Goal: Transaction & Acquisition: Purchase product/service

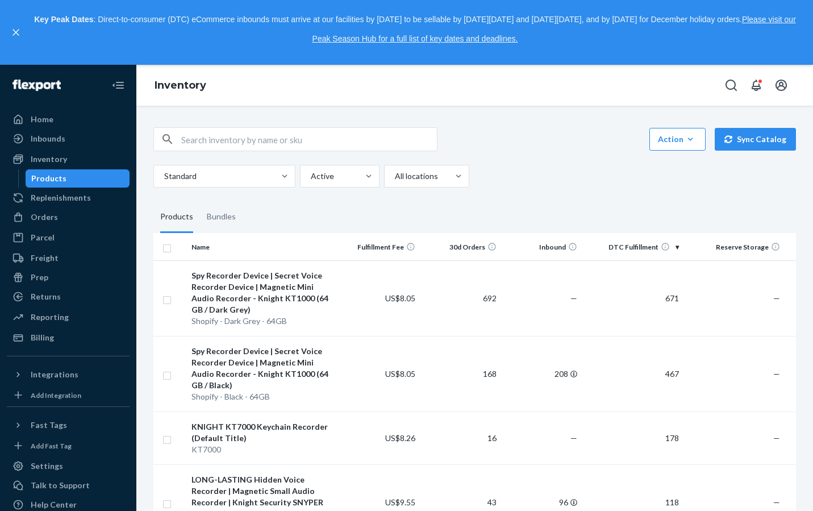
scroll to position [322, 0]
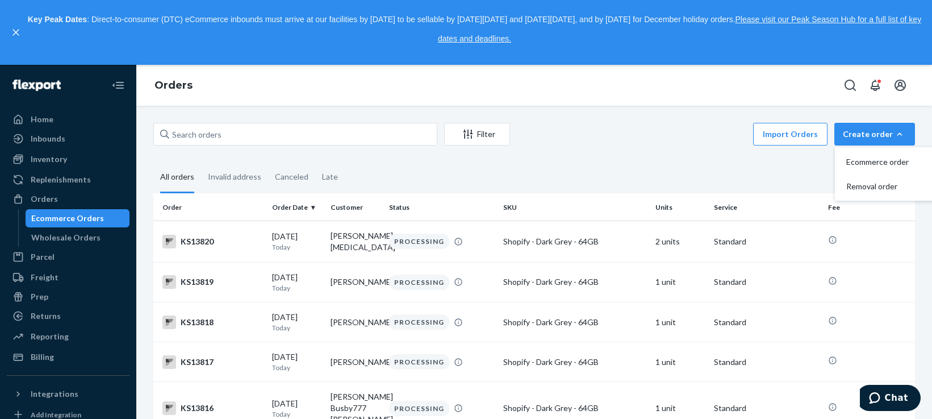
type input "KS12643"
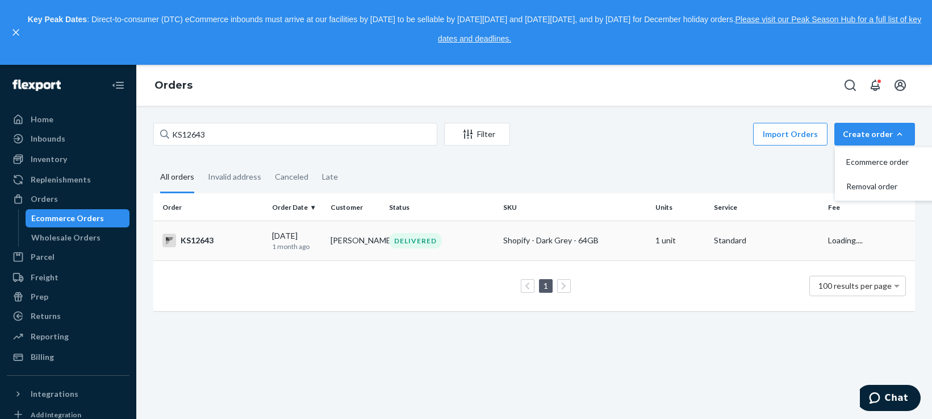
click at [192, 240] on div "KS12643" at bounding box center [212, 241] width 101 height 14
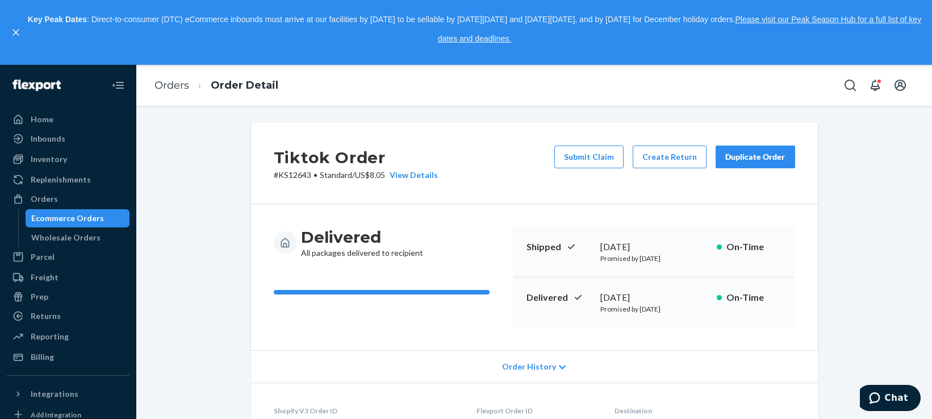
click at [762, 157] on div "Duplicate Order" at bounding box center [756, 156] width 60 height 11
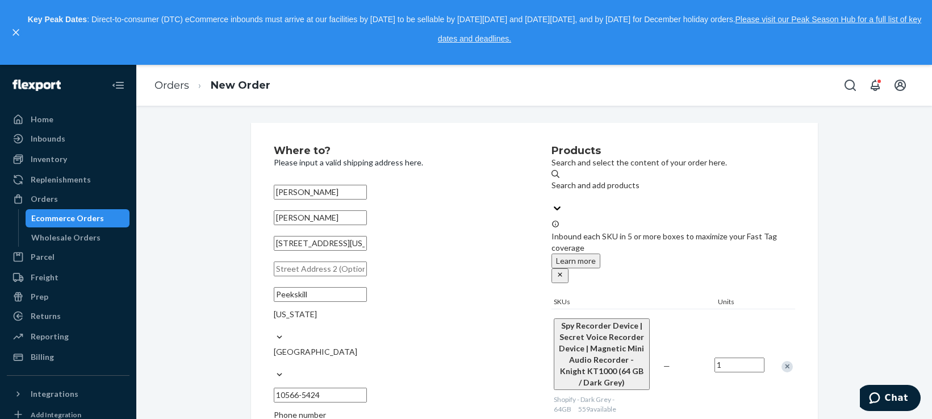
click at [707, 181] on div "Search and add products" at bounding box center [674, 191] width 244 height 23
click at [553, 191] on input "Search and add products" at bounding box center [552, 196] width 1 height 11
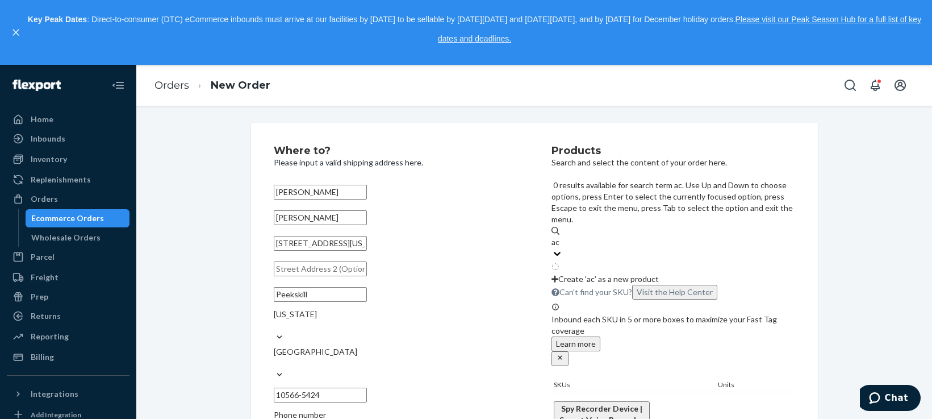
type input "acc"
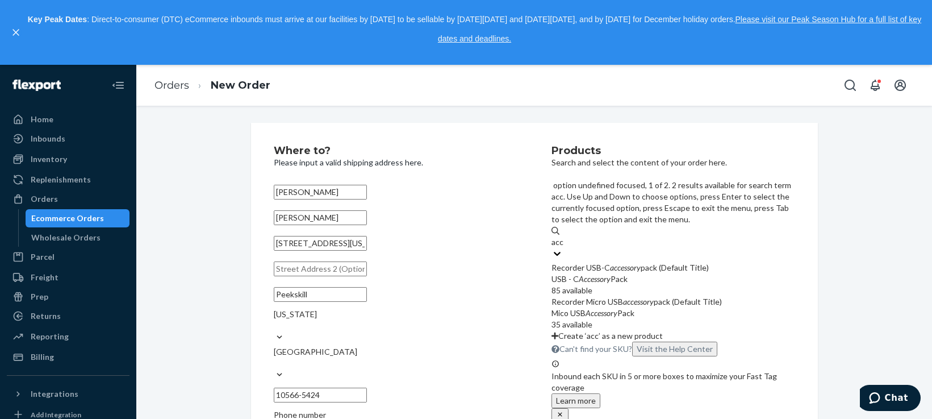
click at [641, 262] on div "Recorder USB-C accessory pack (Default Title)" at bounding box center [674, 267] width 244 height 11
click at [564, 236] on input "acc" at bounding box center [558, 241] width 12 height 11
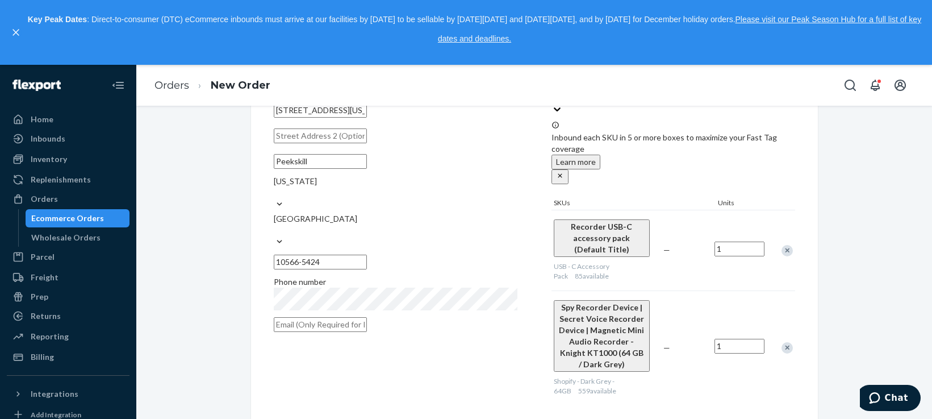
scroll to position [189, 0]
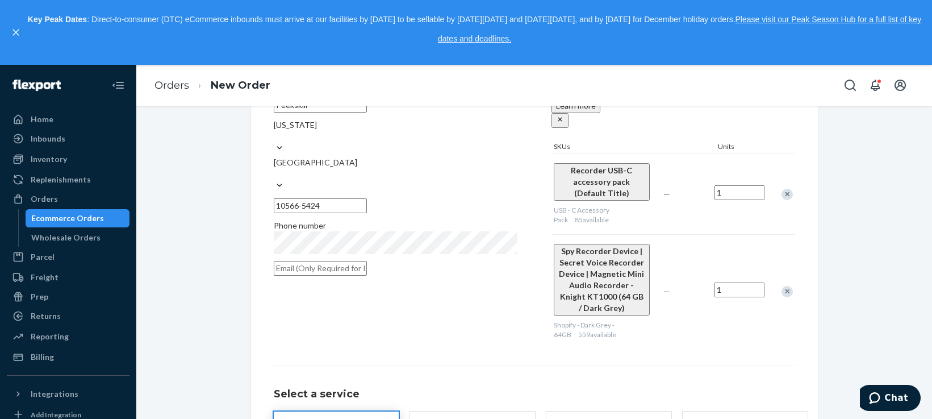
click at [784, 286] on div "Remove Item" at bounding box center [787, 291] width 11 height 11
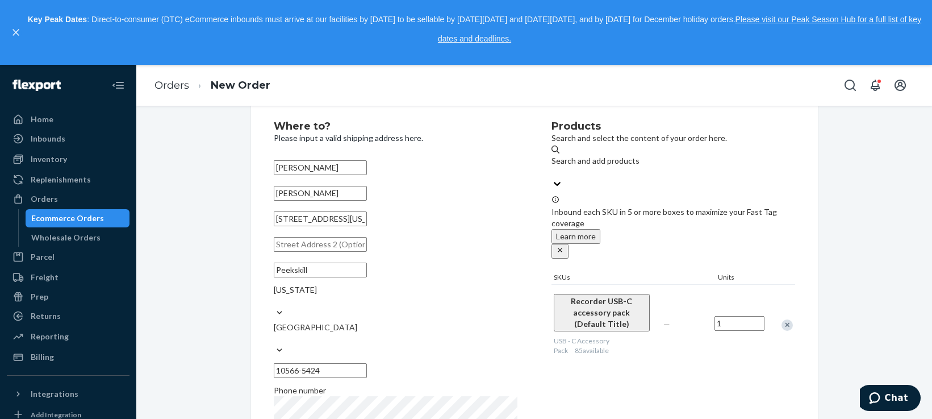
scroll to position [0, 0]
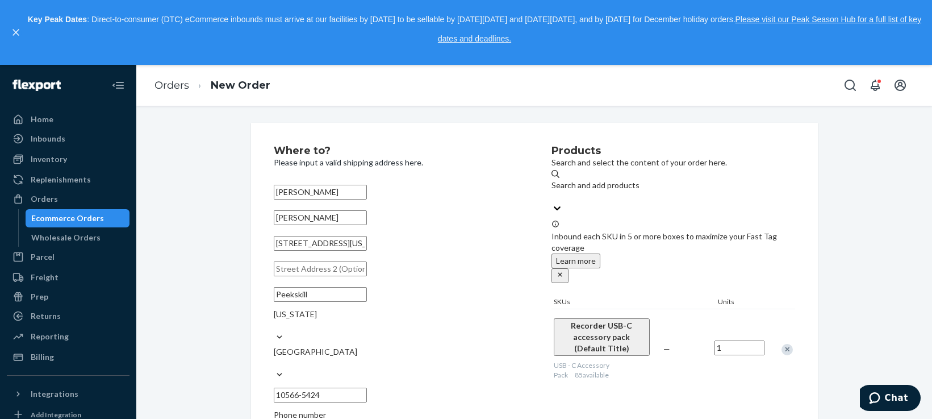
drag, startPoint x: 320, startPoint y: 224, endPoint x: 270, endPoint y: 223, distance: 49.4
click at [274, 223] on input "[PERSON_NAME]" at bounding box center [320, 217] width 93 height 15
click at [260, 219] on div "Where to? Please input a valid shipping address here. [PERSON_NAME] [STREET_ADD…" at bounding box center [534, 391] width 567 height 537
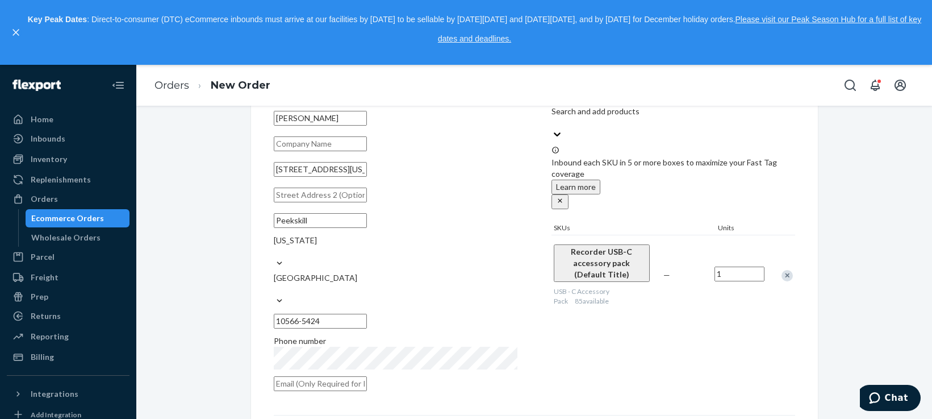
scroll to position [95, 0]
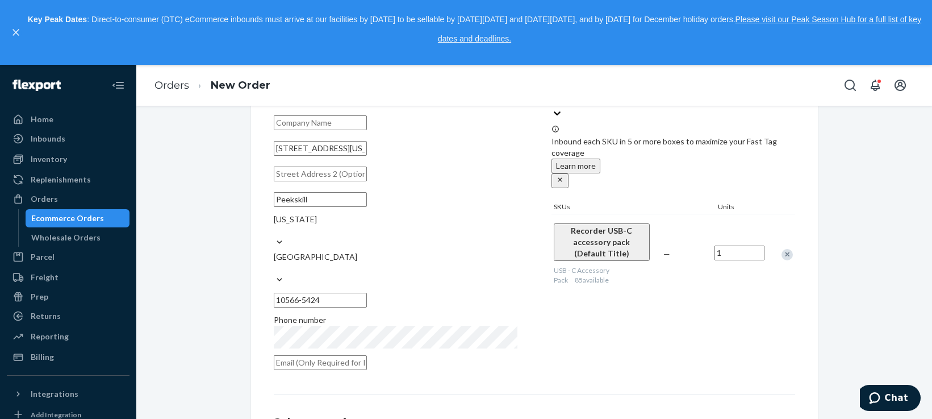
click at [366, 181] on input "text" at bounding box center [320, 173] width 93 height 15
paste input "Leave it at the auto sound"
type input "Leave at the [GEOGRAPHIC_DATA]"
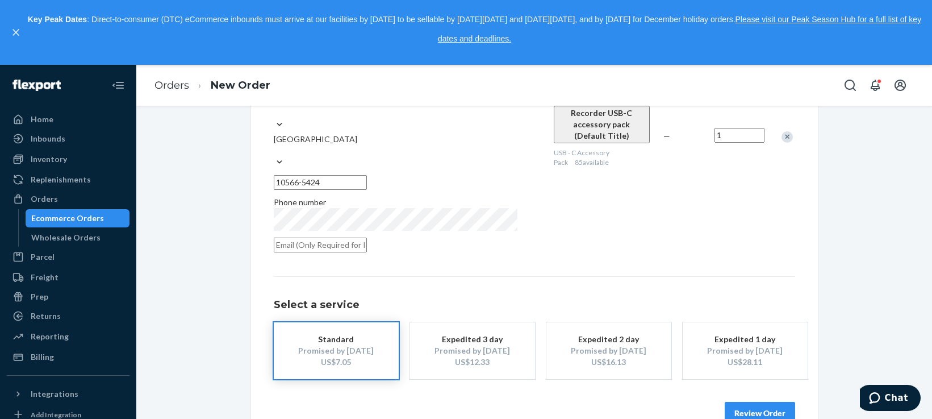
scroll to position [220, 0]
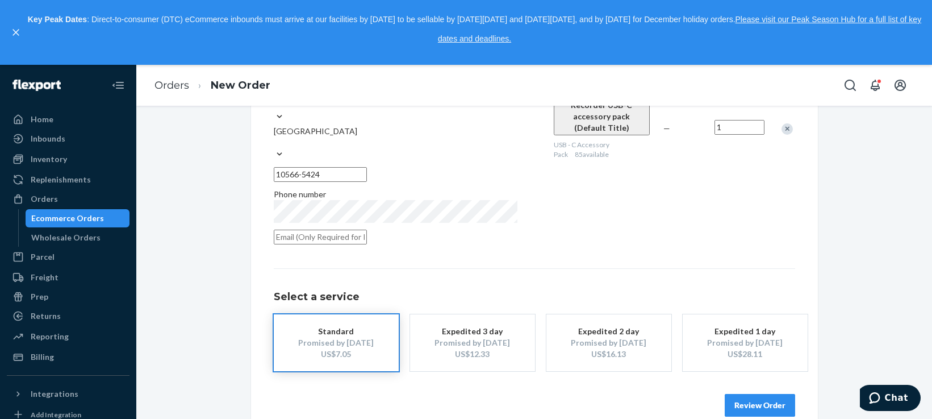
click at [753, 394] on button "Review Order" at bounding box center [760, 405] width 70 height 23
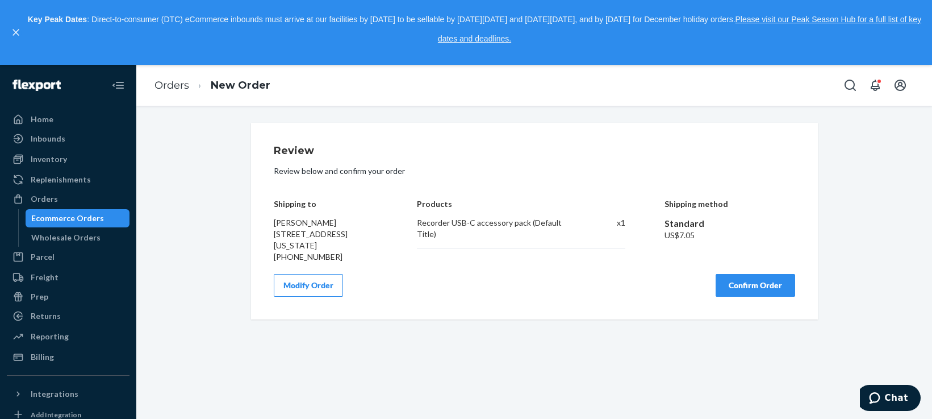
scroll to position [0, 0]
click at [730, 297] on button "Confirm Order" at bounding box center [756, 285] width 80 height 23
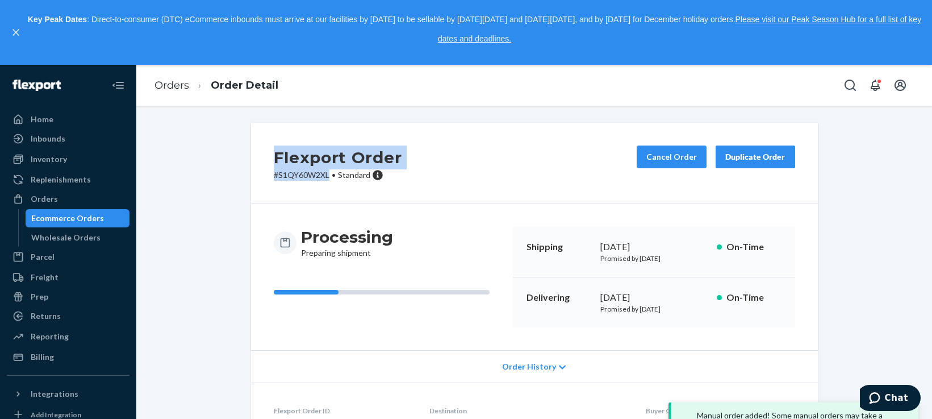
drag, startPoint x: 273, startPoint y: 159, endPoint x: 333, endPoint y: 133, distance: 65.9
click at [324, 173] on div "Flexport Order # S1QY60W2XL • Standard" at bounding box center [338, 162] width 128 height 35
copy div "Flexport Order # S1QY60W2XL"
click at [183, 86] on link "Orders" at bounding box center [172, 85] width 35 height 12
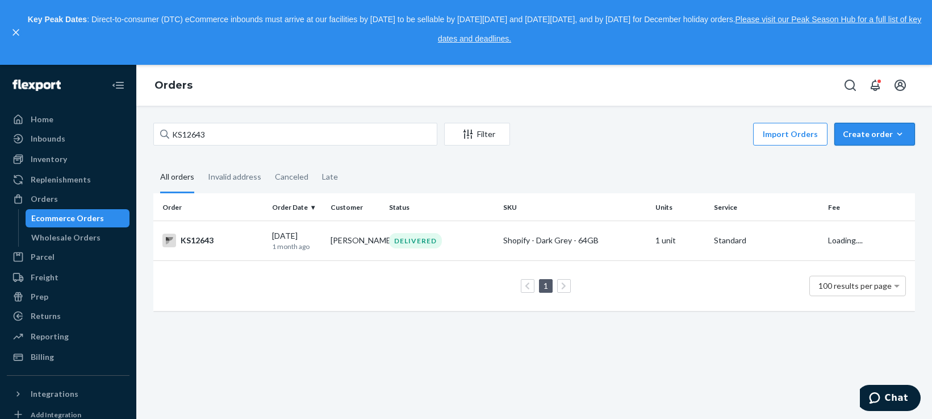
click at [843, 131] on div "Create order" at bounding box center [875, 133] width 64 height 11
click at [856, 158] on span "Ecommerce order" at bounding box center [882, 162] width 70 height 8
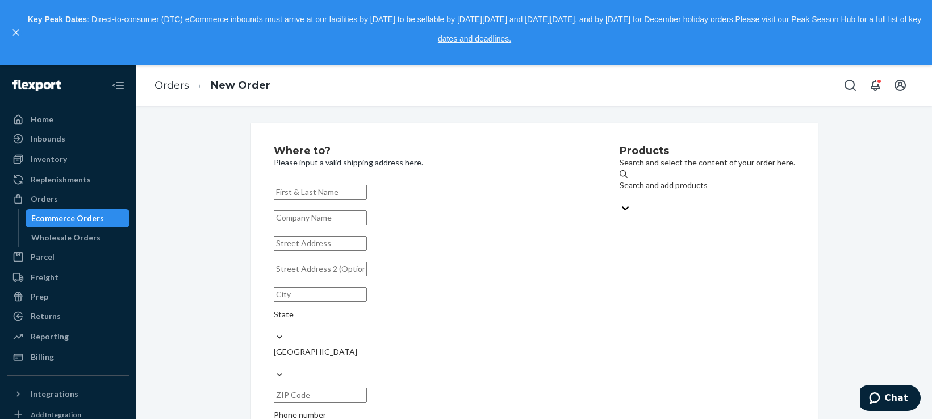
click at [690, 185] on div "Search and add products" at bounding box center [708, 191] width 176 height 23
click at [621, 191] on input "Search and add products" at bounding box center [620, 196] width 1 height 11
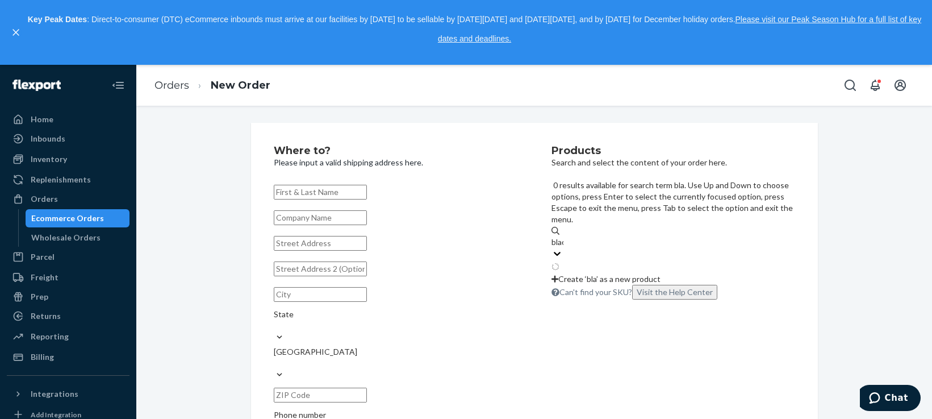
type input "black"
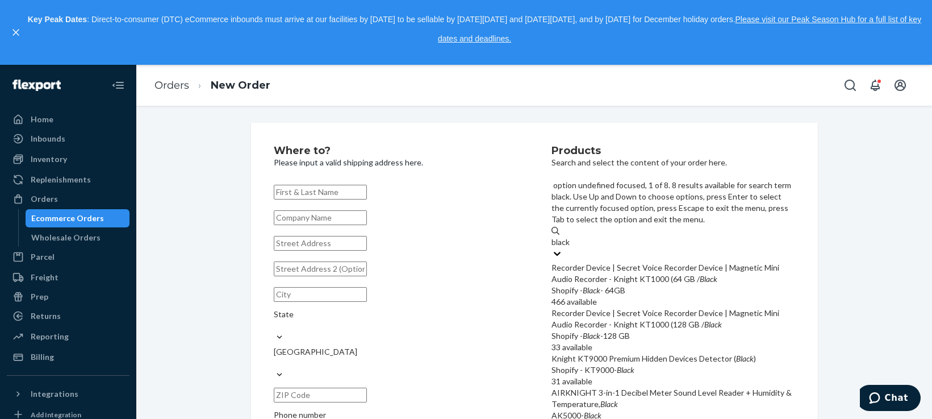
click at [679, 262] on div "Recorder Device | Secret Voice Recorder Device | Magnetic Mini Audio Recorder -…" at bounding box center [674, 273] width 244 height 23
click at [571, 236] on input "black" at bounding box center [561, 241] width 19 height 11
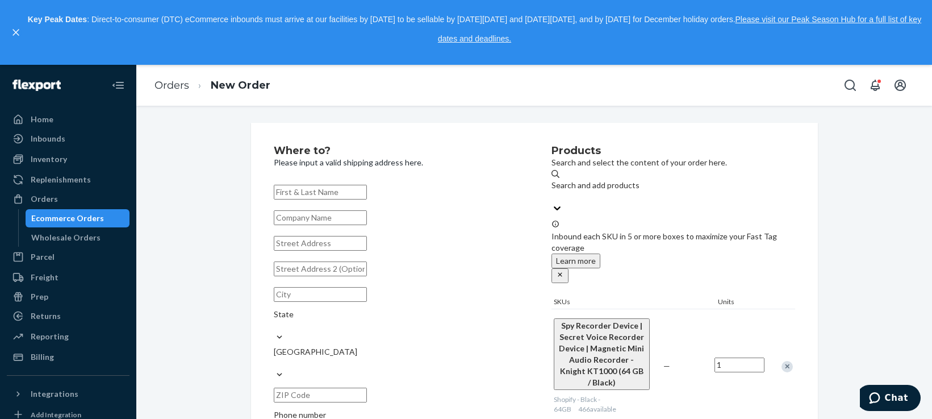
click at [362, 189] on input "text" at bounding box center [320, 192] width 93 height 15
paste input "[PERSON_NAME] [PERSON_NAME]"
type input "[PERSON_NAME] [PERSON_NAME]"
click at [198, 182] on div "Where to? Please input a valid shipping address here. [PERSON_NAME] [PERSON_NAM…" at bounding box center [534, 309] width 779 height 372
click at [323, 251] on input "text" at bounding box center [320, 243] width 93 height 15
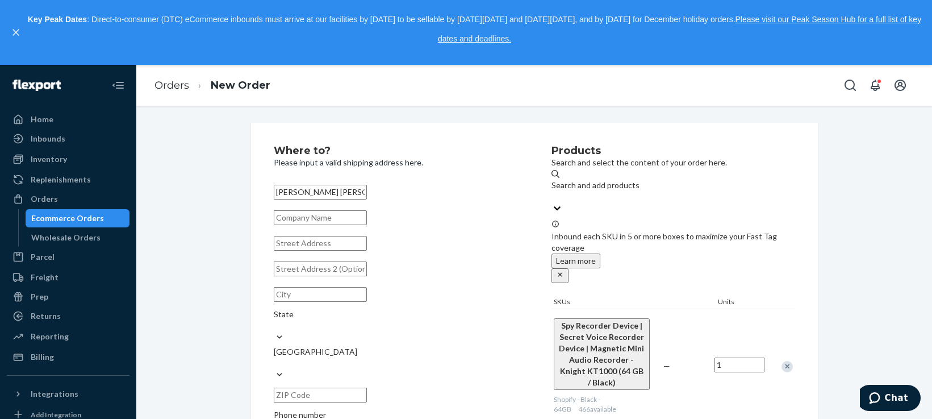
paste input "[STREET_ADDRESS][PERSON_NAME]"
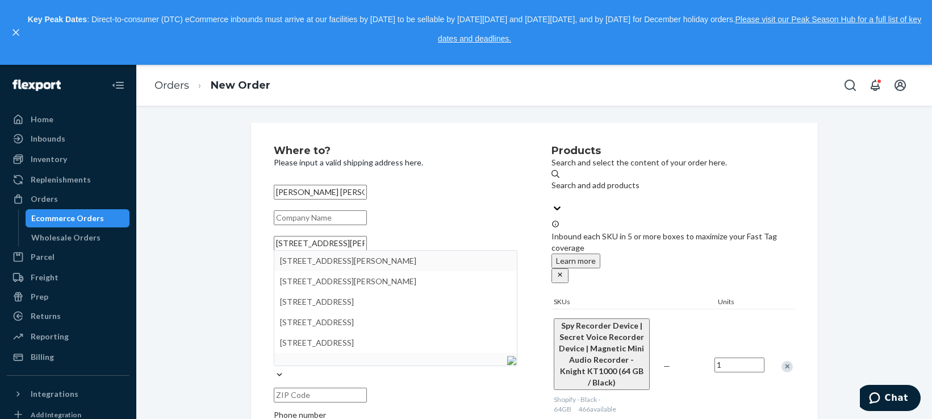
type input "[STREET_ADDRESS][PERSON_NAME]"
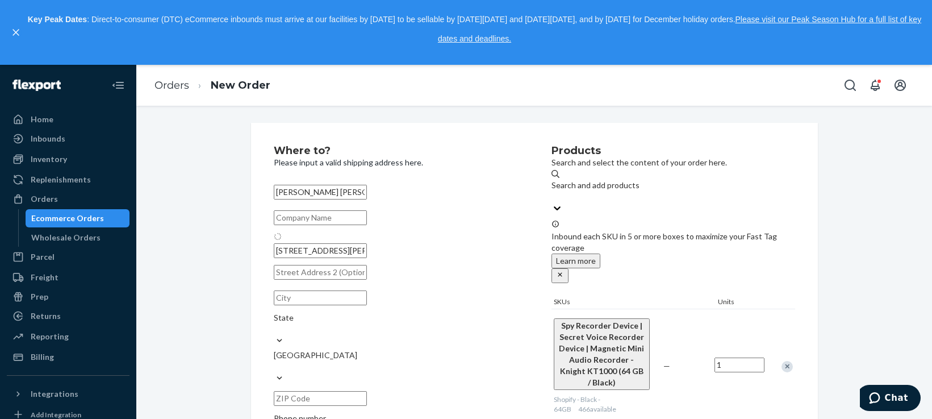
type input "Key Biscayne"
type input "33149"
drag, startPoint x: 314, startPoint y: 284, endPoint x: 297, endPoint y: 281, distance: 17.3
click at [314, 276] on input "text" at bounding box center [320, 268] width 93 height 15
paste input "Unit PH8"
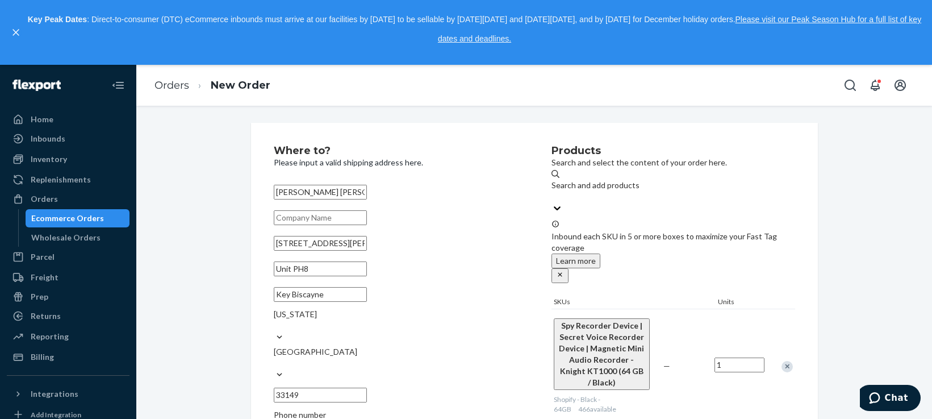
type input "Unit PH8"
click at [209, 227] on div "Where to? Please input a valid shipping address here. [PERSON_NAME] [PERSON_NAM…" at bounding box center [534, 391] width 779 height 537
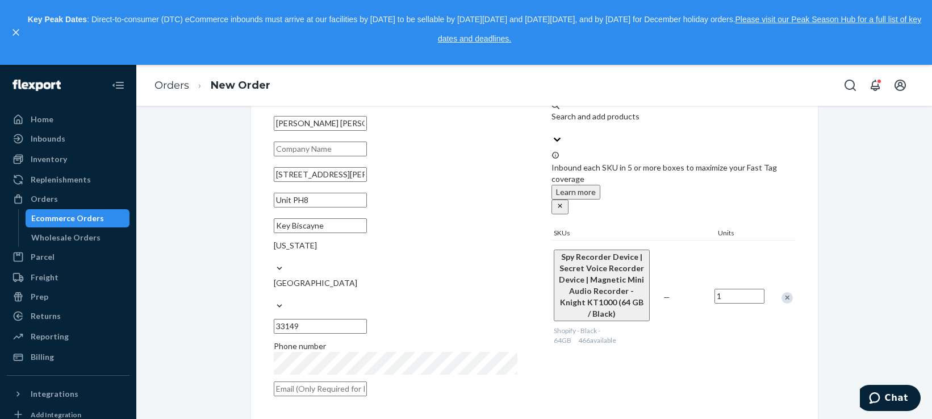
scroll to position [95, 0]
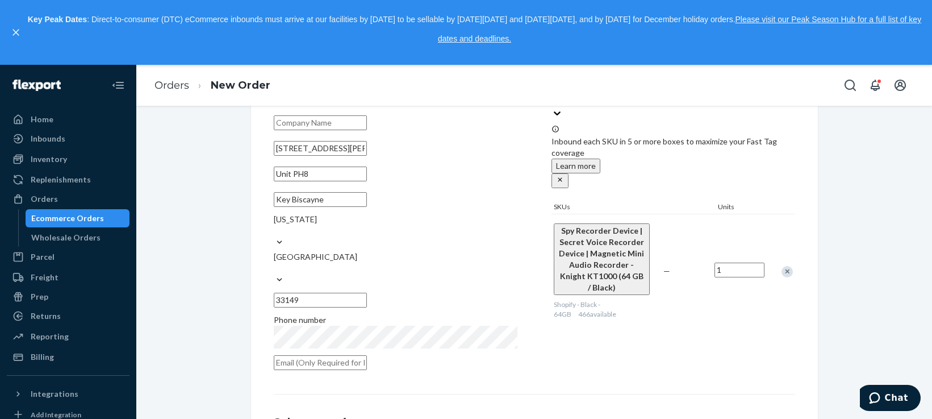
click at [367, 293] on input "33149" at bounding box center [320, 300] width 93 height 15
paste input "-2564"
type input "33149-2564"
click at [622, 304] on div "Products Search and select the content of your order here. Search and add produ…" at bounding box center [674, 214] width 244 height 326
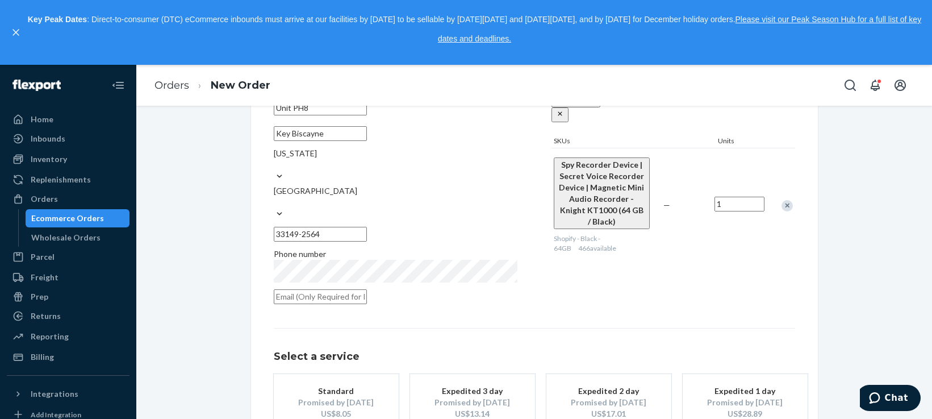
scroll to position [220, 0]
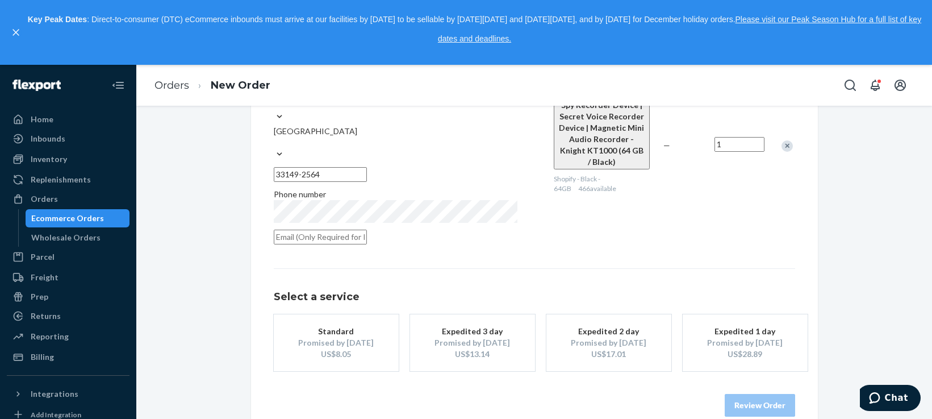
click at [324, 348] on div "US$8.05" at bounding box center [336, 353] width 91 height 11
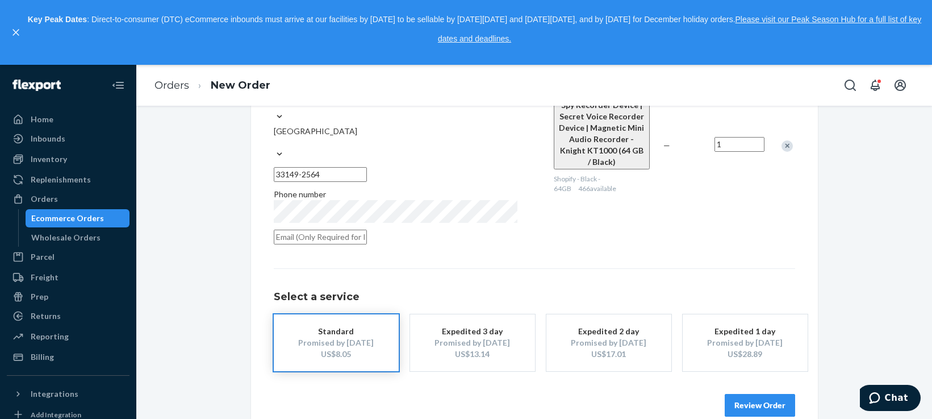
click at [770, 394] on button "Review Order" at bounding box center [760, 405] width 70 height 23
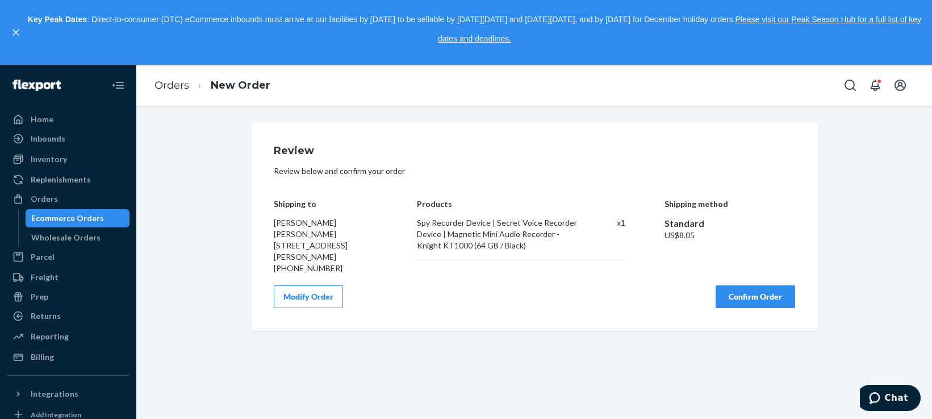
click at [768, 297] on button "Confirm Order" at bounding box center [756, 296] width 80 height 23
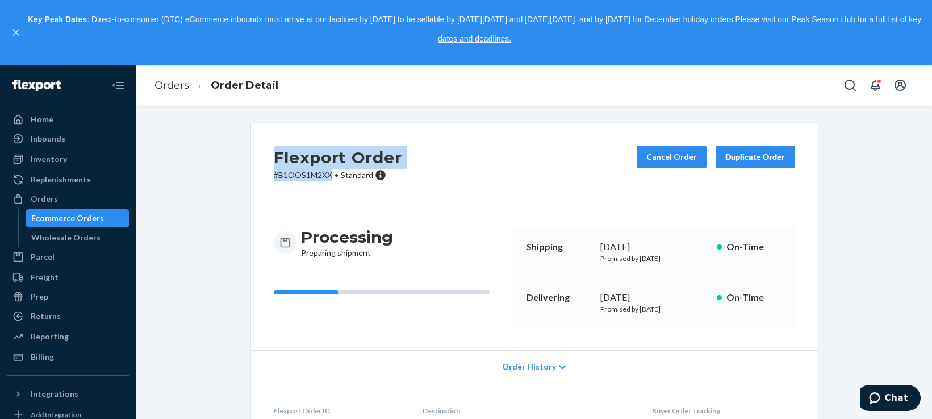
drag, startPoint x: 274, startPoint y: 156, endPoint x: 325, endPoint y: 166, distance: 52.1
click at [328, 176] on div "Flexport Order # B1OOS1M2XX • Standard" at bounding box center [338, 162] width 128 height 35
click at [180, 87] on link "Orders" at bounding box center [172, 85] width 35 height 12
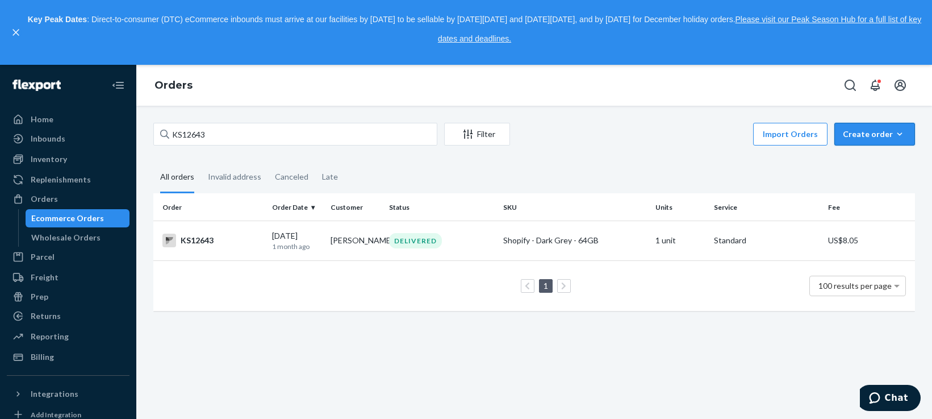
click at [852, 135] on div "Create order" at bounding box center [875, 133] width 64 height 11
click at [855, 159] on span "Ecommerce order" at bounding box center [882, 162] width 70 height 8
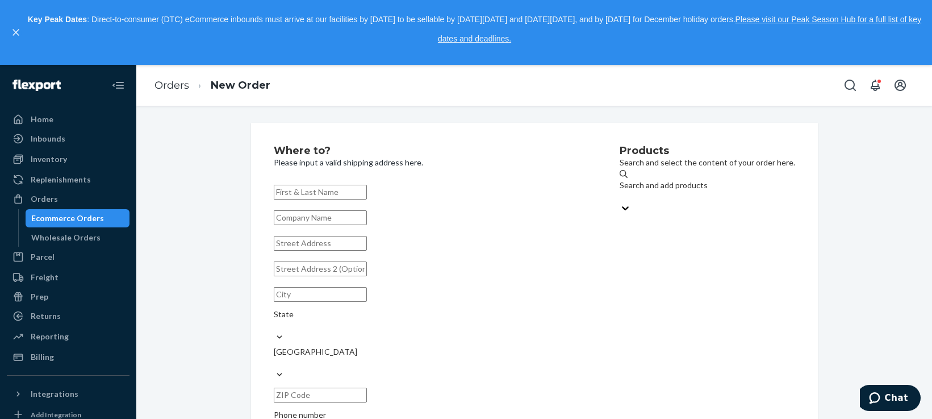
click at [629, 191] on div "Search and add products" at bounding box center [708, 185] width 176 height 11
click at [621, 194] on input "Search and add products" at bounding box center [620, 196] width 1 height 11
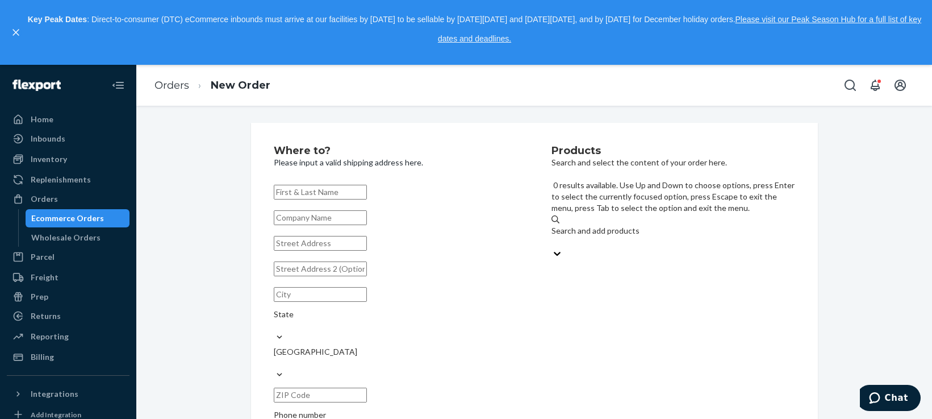
paste input "Shopify - Black - 64GB"
type input "Shopify - Black - 64GB"
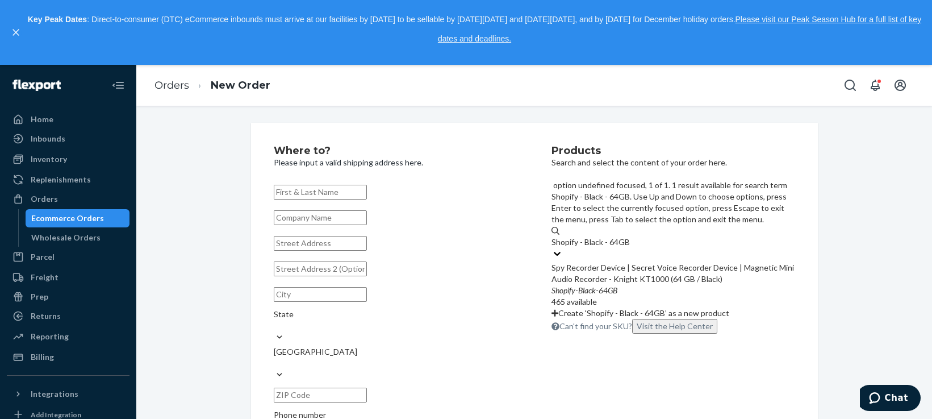
click at [682, 262] on div "Spy Recorder Device | Secret Voice Recorder Device | Magnetic Mini Audio Record…" at bounding box center [674, 273] width 244 height 23
click at [630, 236] on input "Shopify - Black - 64GB" at bounding box center [591, 241] width 78 height 11
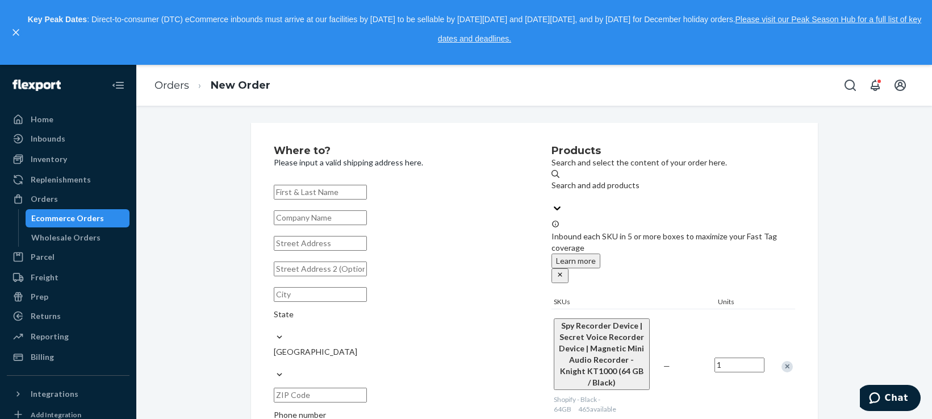
click at [357, 189] on input "text" at bounding box center [320, 192] width 93 height 15
paste input "[DEMOGRAPHIC_DATA][PERSON_NAME]"
type input "[DEMOGRAPHIC_DATA][PERSON_NAME]"
click at [291, 251] on input "text" at bounding box center [320, 243] width 93 height 15
paste input "[STREET_ADDRESS]"
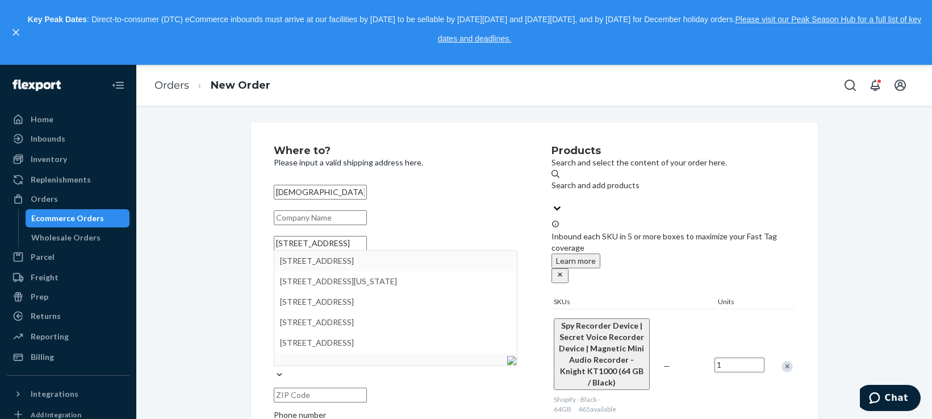
type input "[STREET_ADDRESS]"
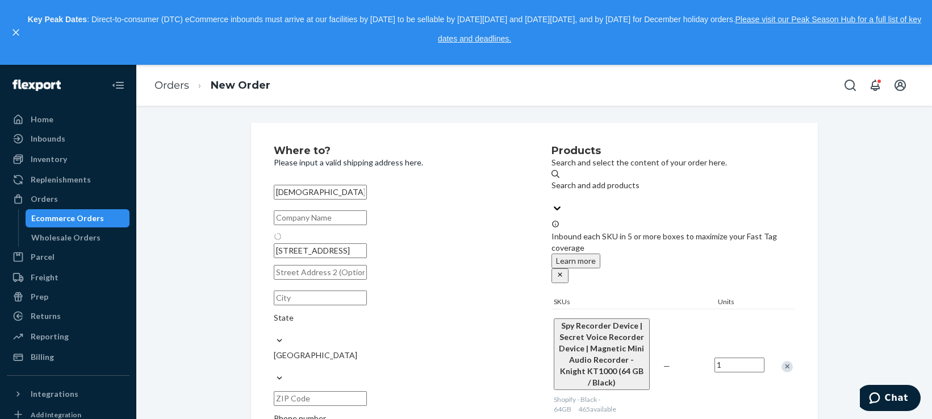
type input "Elmont"
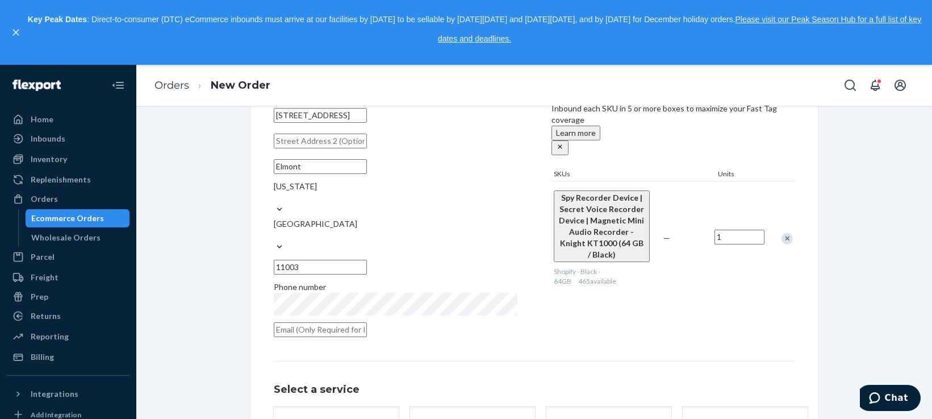
scroll to position [95, 0]
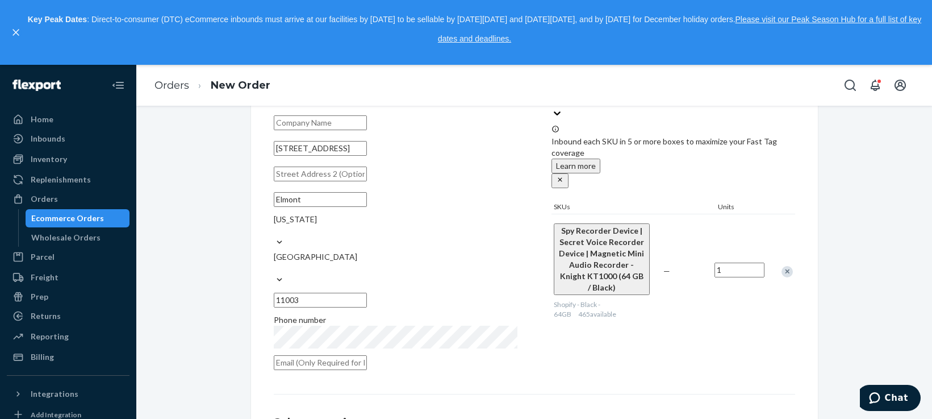
click at [367, 293] on input "11003" at bounding box center [320, 300] width 93 height 15
paste input "-3231"
type input "11003-3231"
drag, startPoint x: 232, startPoint y: 261, endPoint x: 210, endPoint y: 255, distance: 23.7
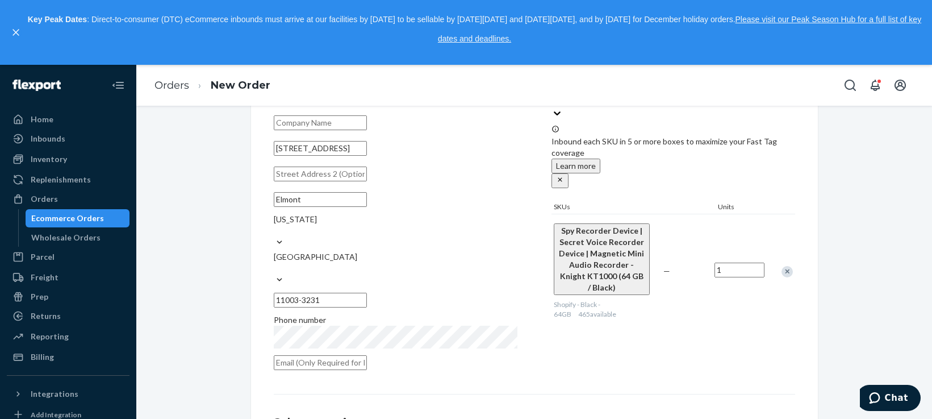
click at [232, 261] on div "Where to? Please input a valid shipping address here. [PERSON_NAME] [STREET_ADD…" at bounding box center [534, 296] width 779 height 537
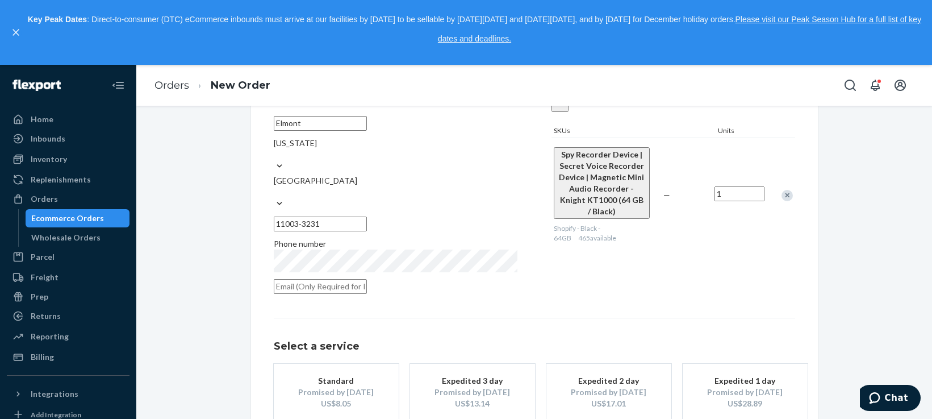
scroll to position [220, 0]
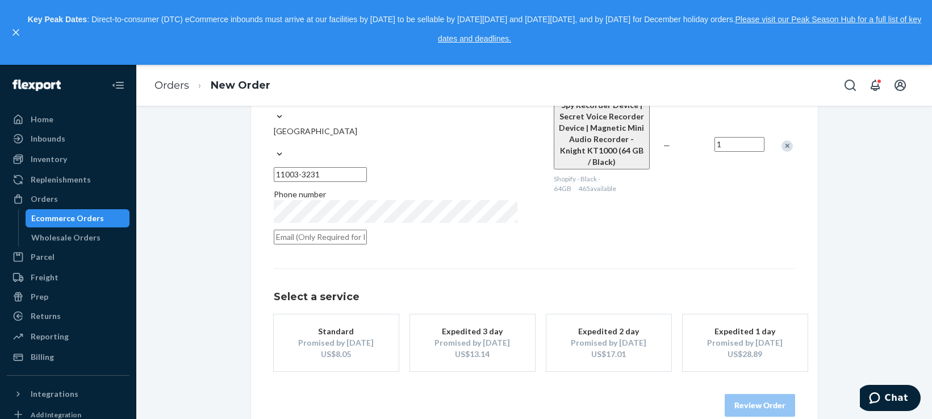
click at [330, 348] on div "US$8.05" at bounding box center [336, 353] width 91 height 11
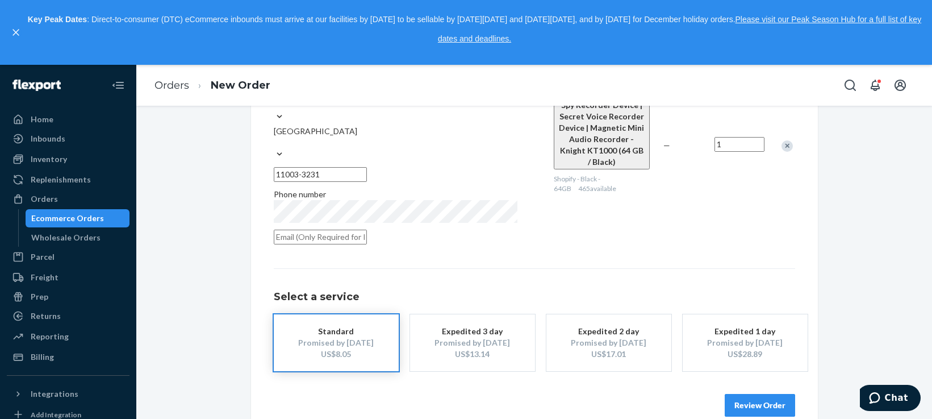
click at [786, 394] on button "Review Order" at bounding box center [760, 405] width 70 height 23
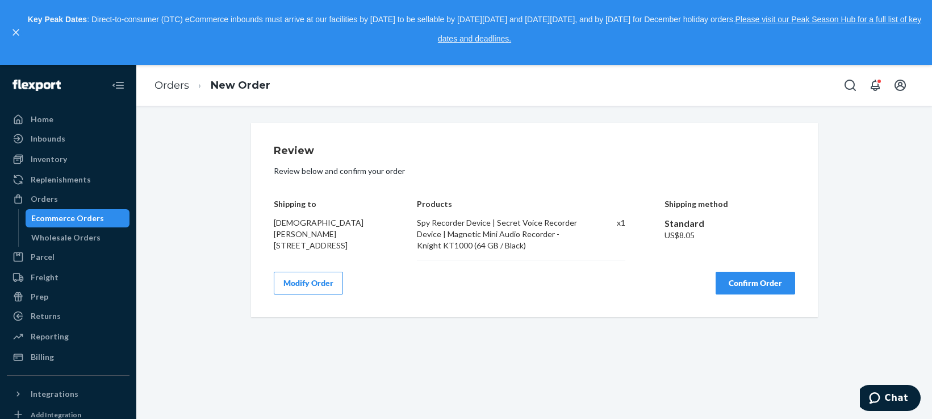
scroll to position [0, 0]
click at [725, 283] on button "Confirm Order" at bounding box center [756, 283] width 80 height 23
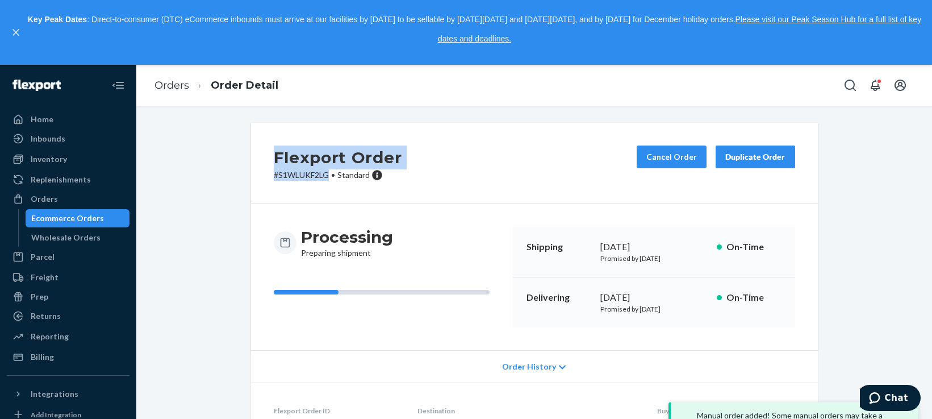
drag, startPoint x: 280, startPoint y: 156, endPoint x: 327, endPoint y: 173, distance: 50.1
click at [327, 173] on div "Flexport Order # S1WLUKF2LG • Standard" at bounding box center [338, 162] width 128 height 35
copy div "Flexport Order # S1WLUKF2LG"
click at [173, 85] on link "Orders" at bounding box center [172, 85] width 35 height 12
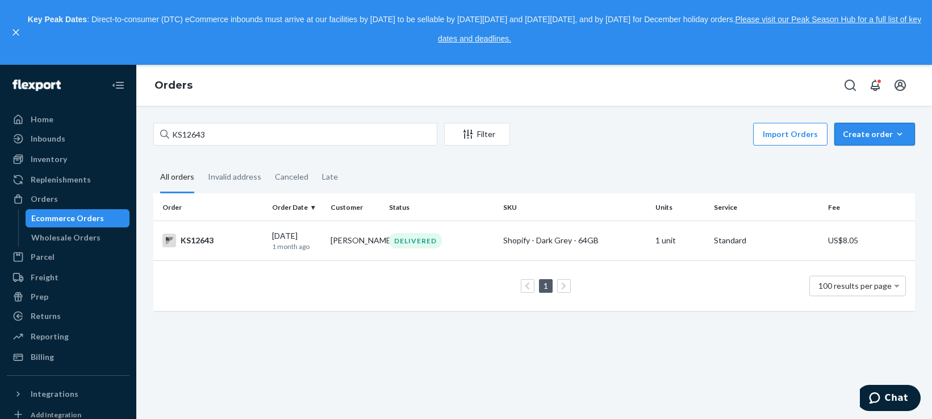
click at [856, 130] on div "Create order" at bounding box center [875, 133] width 64 height 11
click at [860, 161] on span "Ecommerce order" at bounding box center [882, 162] width 70 height 8
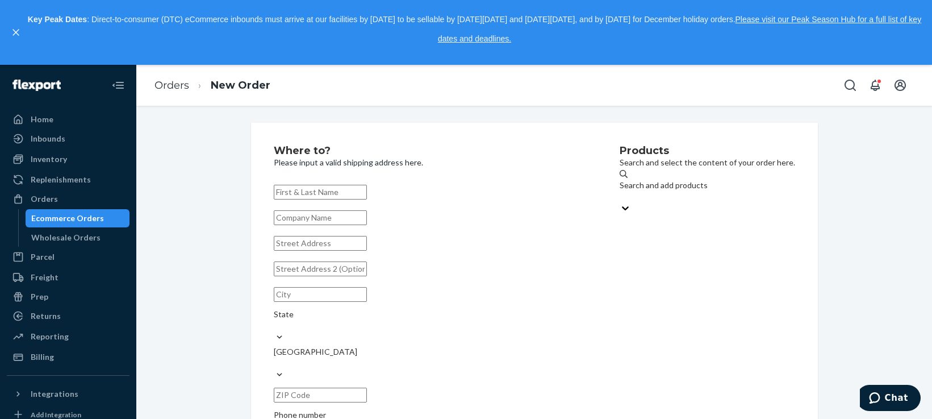
click at [650, 195] on div "Search and add products" at bounding box center [708, 191] width 176 height 23
click at [621, 195] on input "Search and add products" at bounding box center [620, 196] width 1 height 11
click at [620, 195] on div "Search and add products" at bounding box center [708, 191] width 176 height 23
click at [620, 195] on input "Search and add products" at bounding box center [620, 196] width 1 height 11
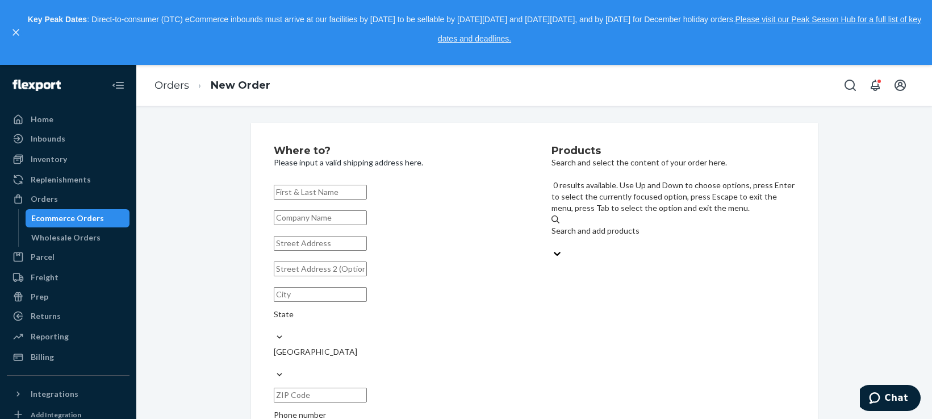
paste input "Shopify - Black - 64GB"
type input "Shopify - Black - 64GB"
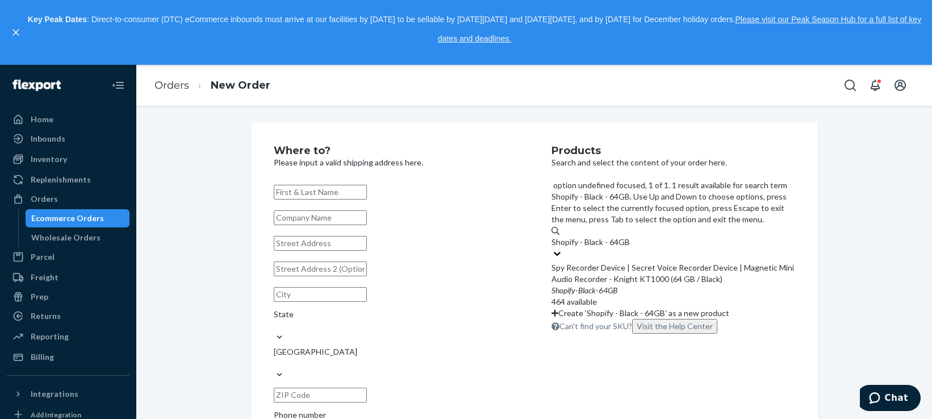
click at [703, 262] on div "Spy Recorder Device | Secret Voice Recorder Device | Magnetic Mini Audio Record…" at bounding box center [674, 273] width 244 height 23
click at [630, 236] on input "Shopify - Black - 64GB" at bounding box center [591, 241] width 78 height 11
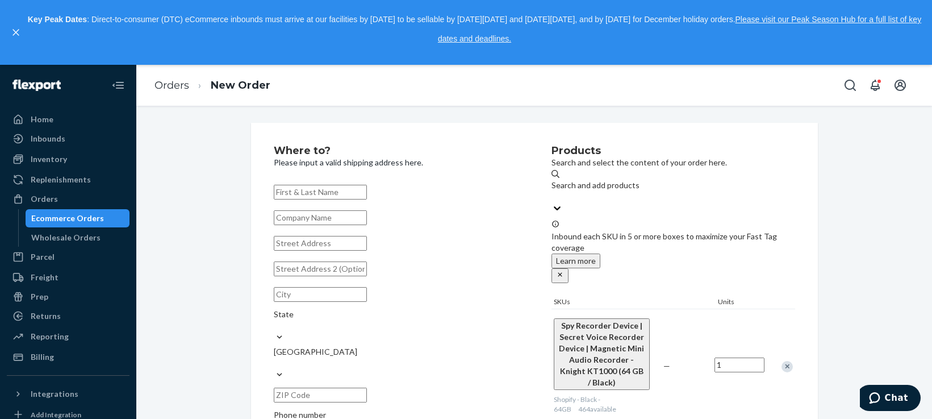
click at [367, 190] on input "text" at bounding box center [320, 192] width 93 height 15
paste input "[PERSON_NAME]"
type input "[PERSON_NAME]"
click at [306, 251] on input "text" at bounding box center [320, 243] width 93 height 15
paste input "[STREET_ADDRESS]"
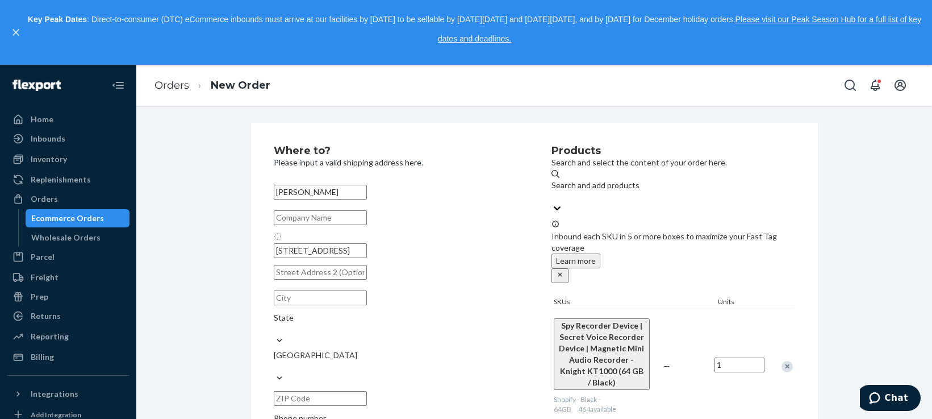
type input "[STREET_ADDRESS]"
type input "[GEOGRAPHIC_DATA]"
type input "33315"
click at [315, 276] on input "text" at bounding box center [320, 268] width 93 height 15
paste input "Apt 102"
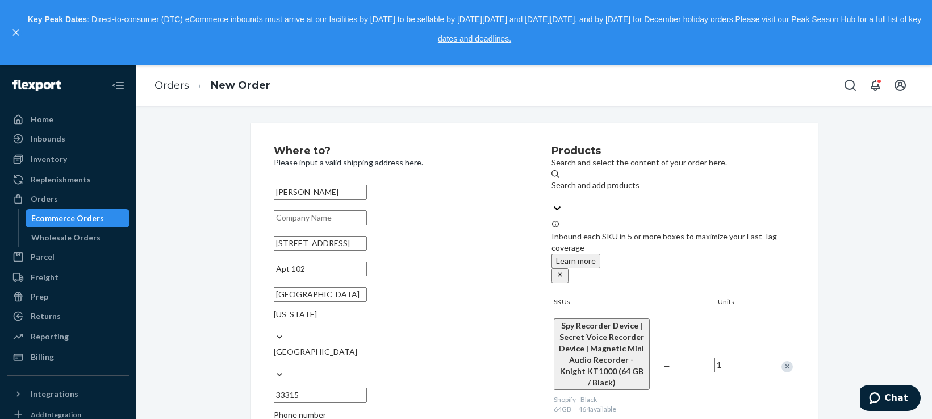
type input "Apt 102"
click at [205, 234] on div "Where to? Please input a valid shipping address here. [PERSON_NAME] [STREET_ADD…" at bounding box center [534, 391] width 779 height 537
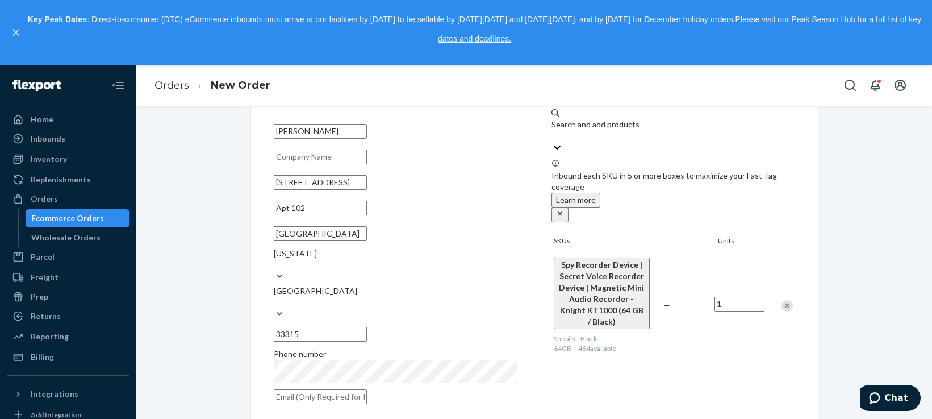
scroll to position [95, 0]
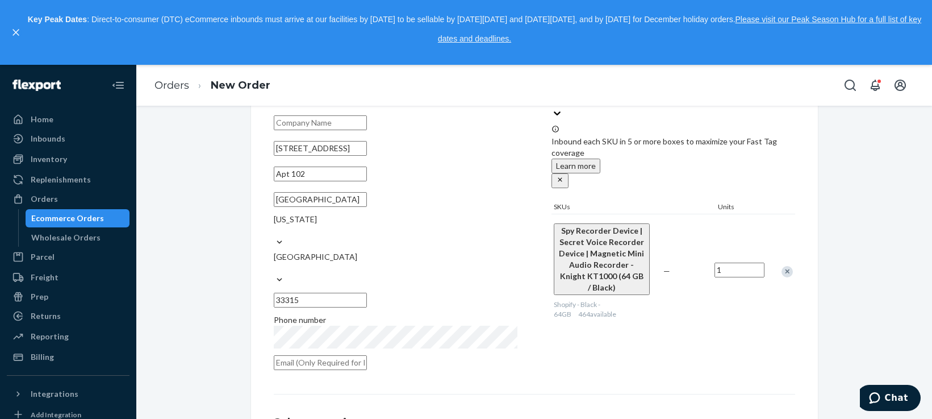
click at [367, 293] on input "33315" at bounding box center [320, 300] width 93 height 15
paste input "-2368"
type input "33315-2368"
click at [209, 287] on div "Where to? Please input a valid shipping address here. [PERSON_NAME] [STREET_ADD…" at bounding box center [534, 296] width 779 height 537
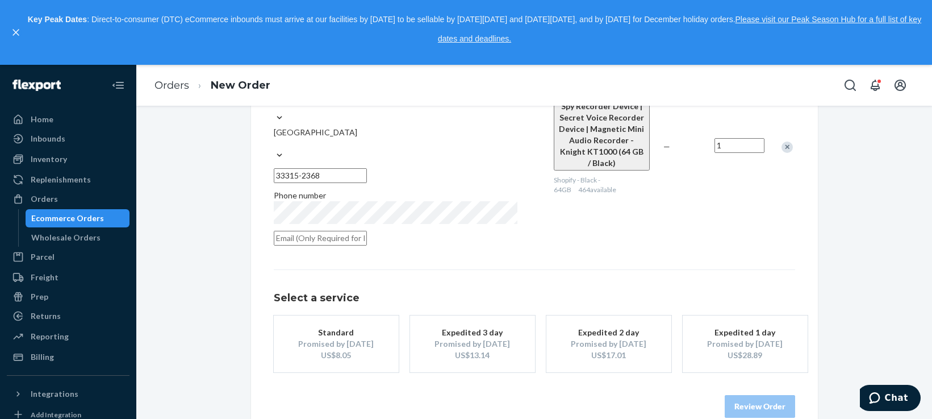
scroll to position [220, 0]
click at [351, 348] on div "US$8.05" at bounding box center [336, 353] width 91 height 11
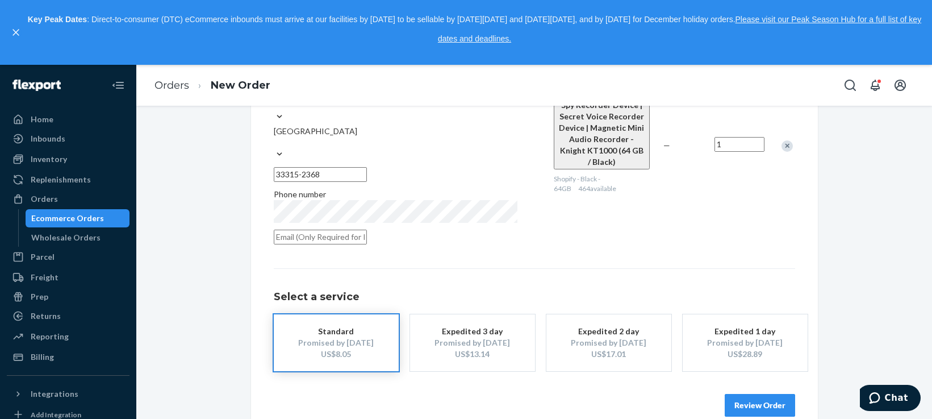
click at [719, 387] on div "Review Order" at bounding box center [535, 399] width 522 height 34
click at [734, 394] on button "Review Order" at bounding box center [760, 405] width 70 height 23
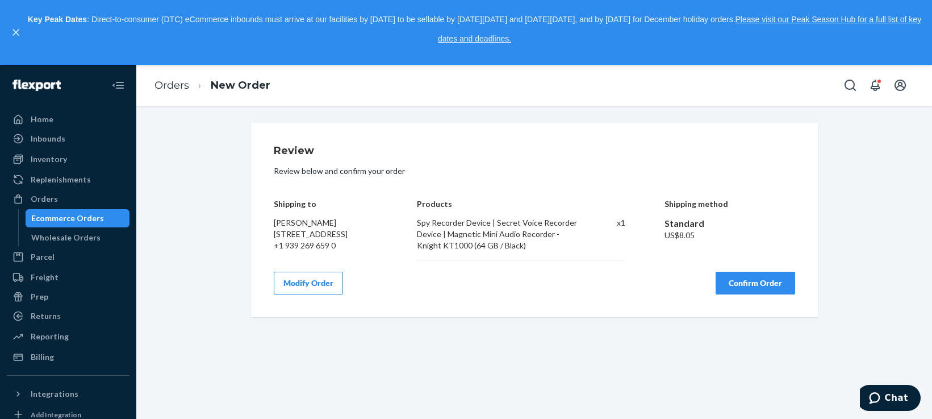
scroll to position [0, 0]
click at [753, 294] on button "Confirm Order" at bounding box center [756, 283] width 80 height 23
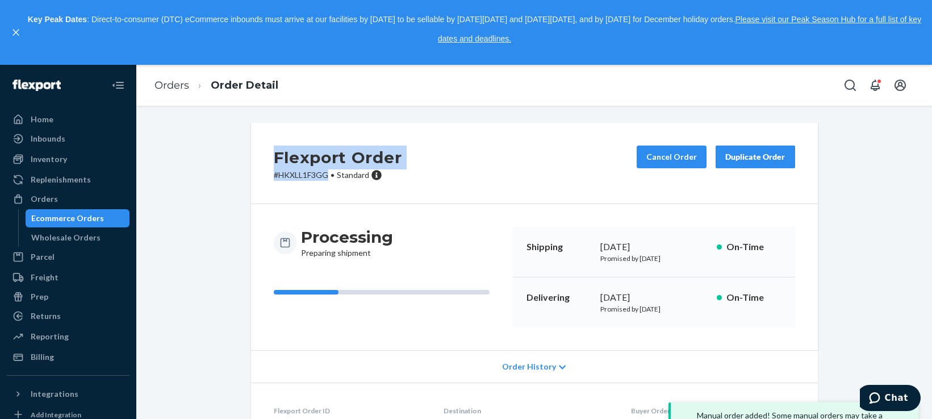
drag, startPoint x: 282, startPoint y: 159, endPoint x: 323, endPoint y: 172, distance: 42.8
click at [323, 172] on div "Flexport Order # HKXLL1F3GG • Standard Cancel Order Duplicate Order" at bounding box center [534, 163] width 567 height 81
copy div "Flexport Order # HKXLL1F3GG"
drag, startPoint x: 171, startPoint y: 88, endPoint x: 336, endPoint y: 5, distance: 185.2
click at [172, 86] on link "Orders" at bounding box center [172, 85] width 35 height 12
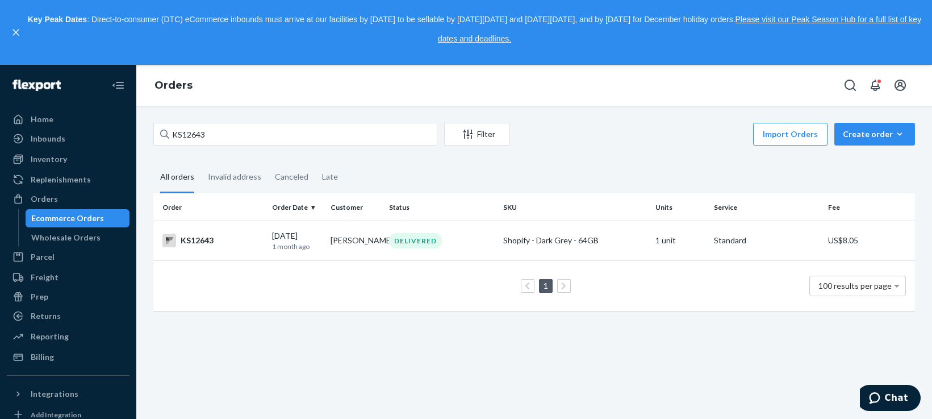
click at [74, 215] on div "Ecommerce Orders" at bounding box center [67, 217] width 73 height 11
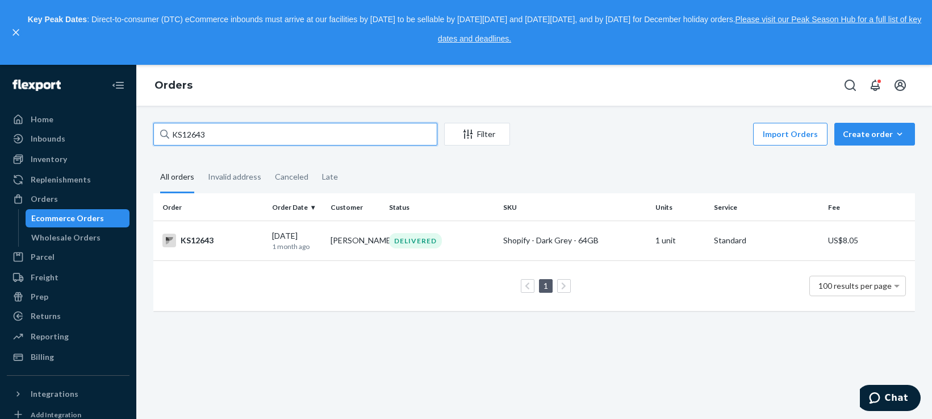
drag, startPoint x: 216, startPoint y: 134, endPoint x: 176, endPoint y: 128, distance: 40.7
click at [167, 133] on div "KS12643" at bounding box center [295, 134] width 284 height 23
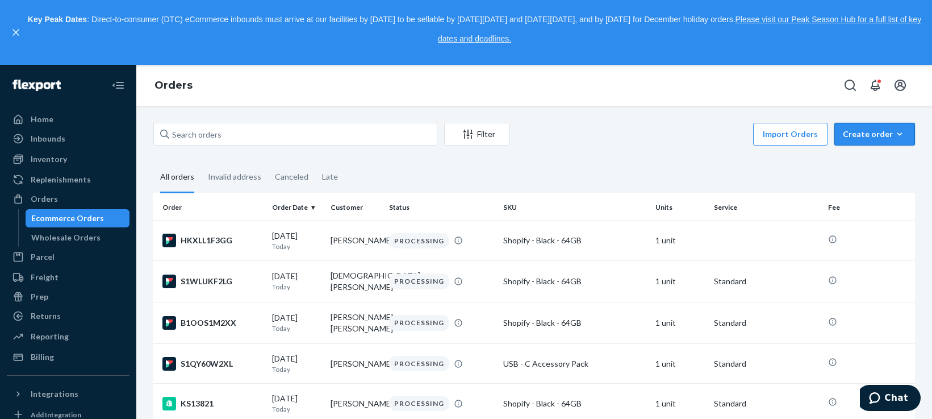
click at [855, 130] on div "Create order" at bounding box center [875, 133] width 64 height 11
click at [864, 160] on span "Ecommerce order" at bounding box center [882, 162] width 70 height 8
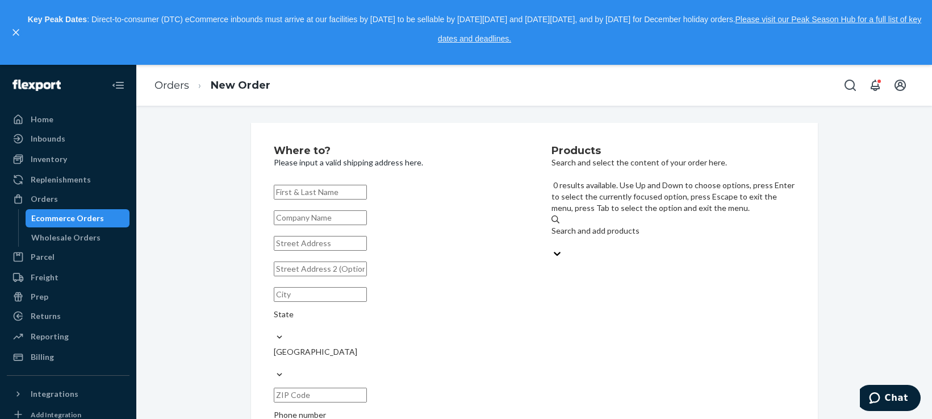
click at [633, 225] on div "Search and add products" at bounding box center [674, 230] width 244 height 11
click at [553, 236] on input "0 results available. Use Up and Down to choose options, press Enter to select t…" at bounding box center [552, 241] width 1 height 11
paste input "Shopify - Black - 64GB"
type input "Shopify - Black - 64GB"
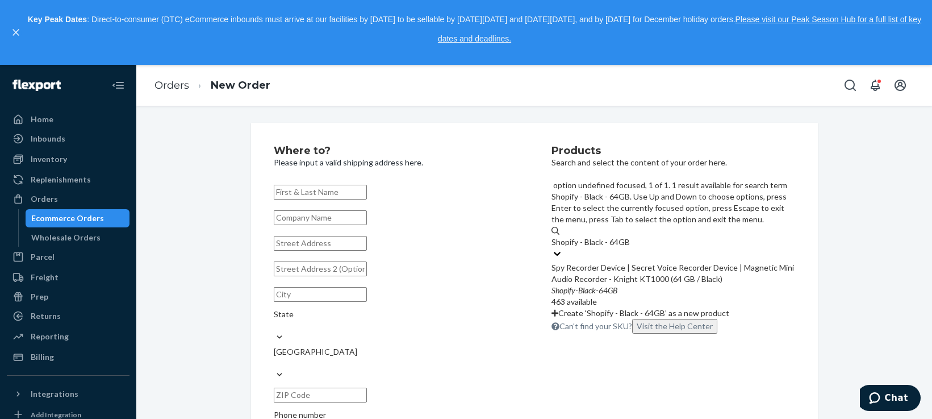
click at [655, 262] on div "Spy Recorder Device | Secret Voice Recorder Device | Magnetic Mini Audio Record…" at bounding box center [674, 273] width 244 height 23
click at [630, 236] on input "Shopify - Black - 64GB" at bounding box center [591, 241] width 78 height 11
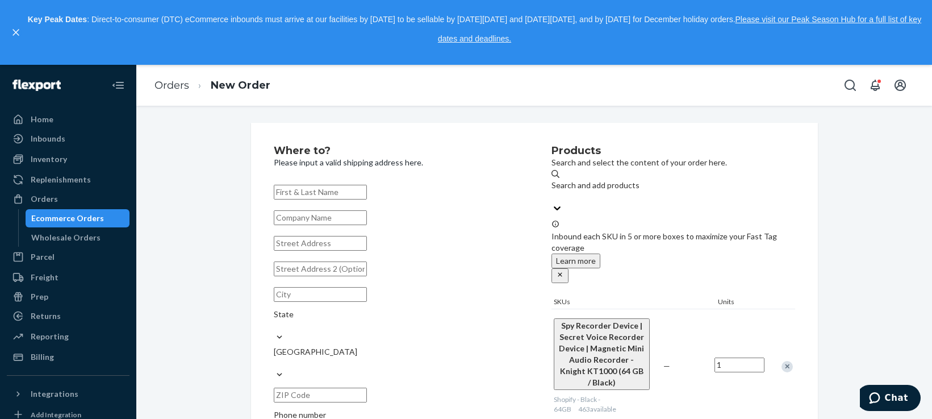
click at [367, 189] on input "text" at bounding box center [320, 192] width 93 height 15
paste input "[PERSON_NAME]"
type input "[PERSON_NAME]"
click at [323, 251] on input "text" at bounding box center [320, 243] width 93 height 15
paste input "[STREET_ADDRESS][PERSON_NAME]"
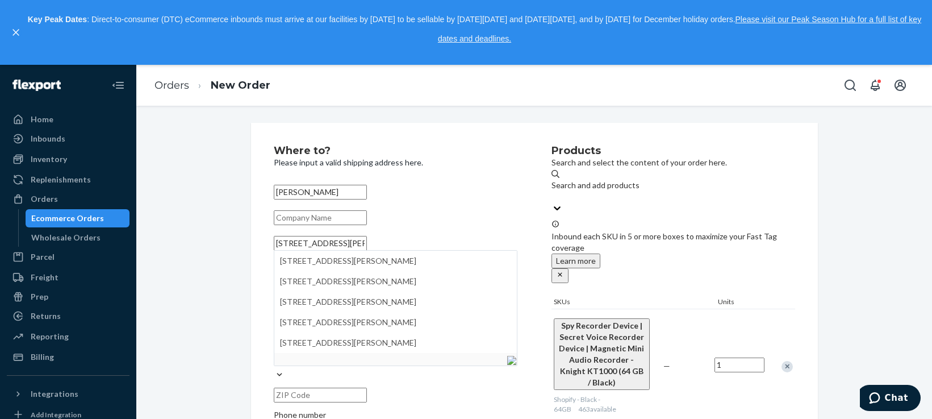
type input "[STREET_ADDRESS][PERSON_NAME]"
click at [201, 233] on div "Where to? Please input a valid shipping address here. [PERSON_NAME] [GEOGRAPHIC…" at bounding box center [534, 309] width 779 height 372
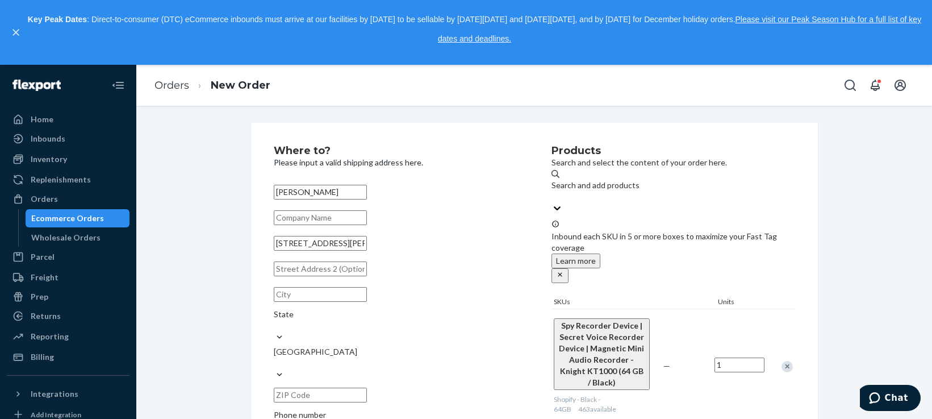
scroll to position [55, 0]
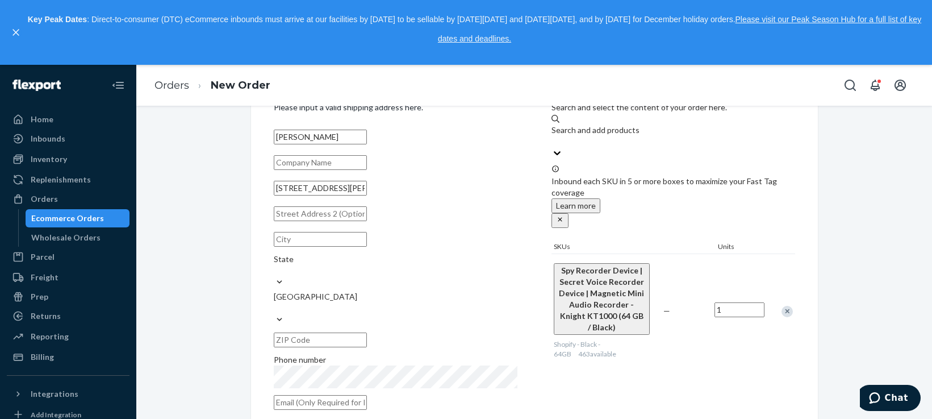
drag, startPoint x: 340, startPoint y: 264, endPoint x: 404, endPoint y: 260, distance: 63.8
click at [341, 247] on input "text" at bounding box center [320, 239] width 93 height 15
paste input "Woodway"
type input "Woodway"
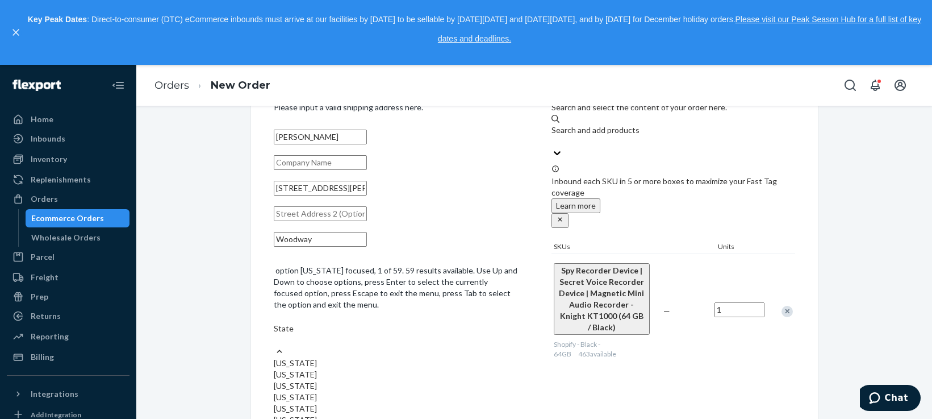
click at [419, 323] on div "State" at bounding box center [396, 328] width 244 height 11
click at [275, 334] on input "option [US_STATE] focused, 1 of 59. 59 results available. Use Up and Down to ch…" at bounding box center [274, 339] width 1 height 11
type input "tx"
click at [417, 346] on div "[US_STATE]" at bounding box center [396, 351] width 244 height 11
click at [282, 323] on input "tx" at bounding box center [278, 328] width 8 height 11
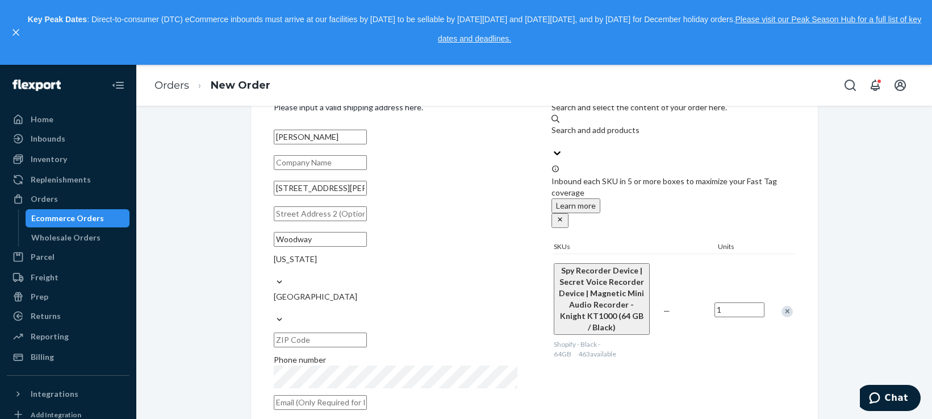
click at [367, 332] on input "text" at bounding box center [320, 339] width 93 height 15
paste input "76712-2731"
type input "76712-2731"
click at [222, 256] on div "Where to? Please input a valid shipping address here. [PERSON_NAME] [STREET_ADD…" at bounding box center [534, 336] width 779 height 537
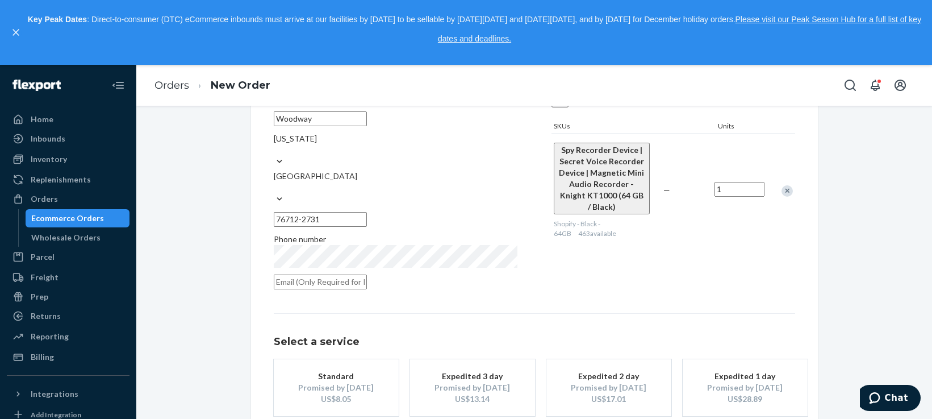
scroll to position [220, 0]
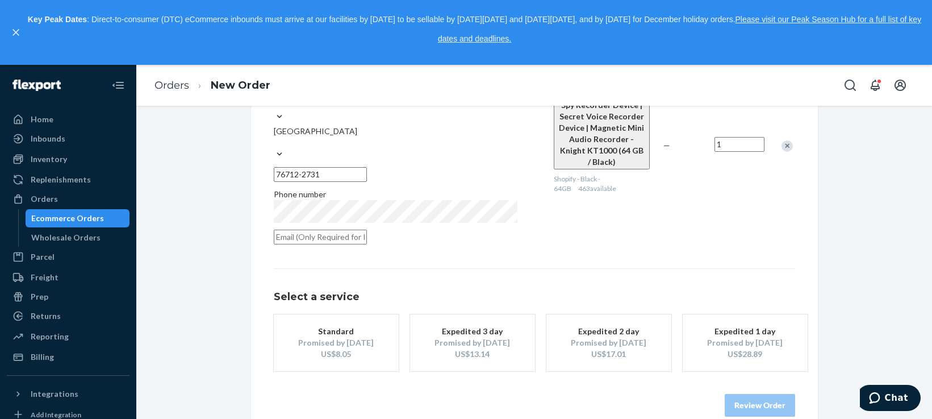
click at [293, 314] on button "Standard Promised by [DATE] US$8.05" at bounding box center [336, 342] width 125 height 57
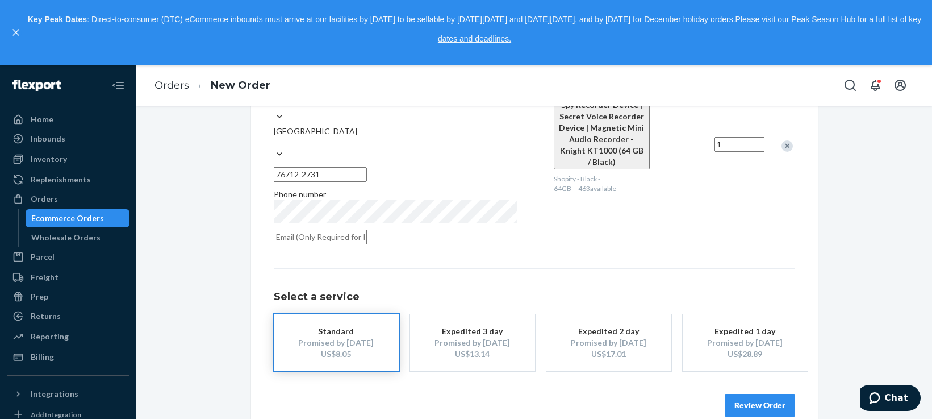
click at [744, 394] on button "Review Order" at bounding box center [760, 405] width 70 height 23
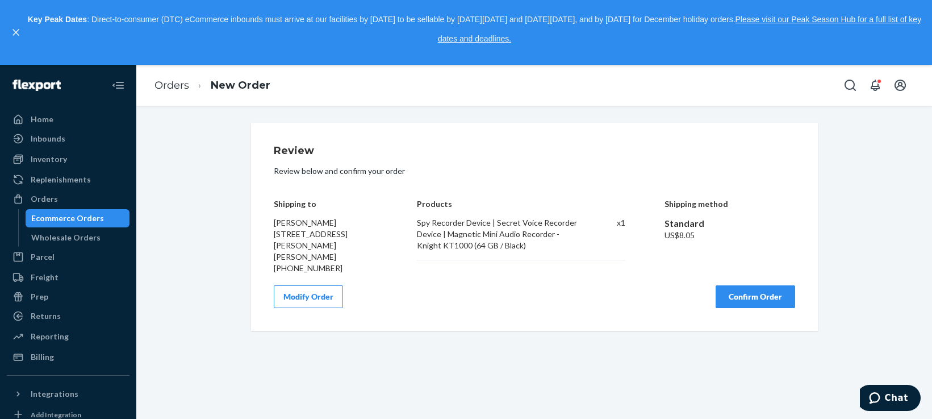
scroll to position [0, 0]
click at [722, 285] on button "Confirm Order" at bounding box center [756, 296] width 80 height 23
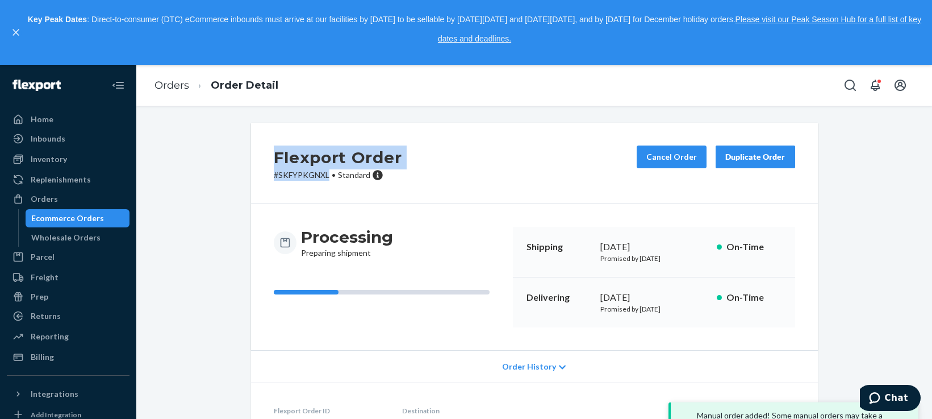
drag, startPoint x: 274, startPoint y: 159, endPoint x: 341, endPoint y: 116, distance: 79.4
click at [326, 171] on div "Flexport Order # SKFYPKGNXL • Standard" at bounding box center [338, 162] width 128 height 35
click at [171, 86] on link "Orders" at bounding box center [172, 85] width 35 height 12
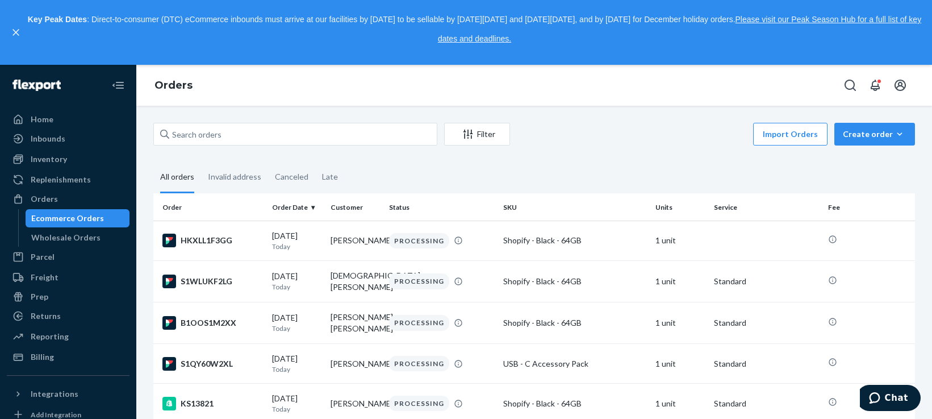
drag, startPoint x: 869, startPoint y: 51, endPoint x: 869, endPoint y: 62, distance: 11.4
click at [869, 51] on div "Key Peak Dates : Direct-to-consumer (DTC) eCommerce inbounds must arrive at our…" at bounding box center [474, 32] width 895 height 44
click at [871, 132] on div "Create order" at bounding box center [875, 133] width 64 height 11
click at [869, 158] on span "Ecommerce order" at bounding box center [882, 162] width 70 height 8
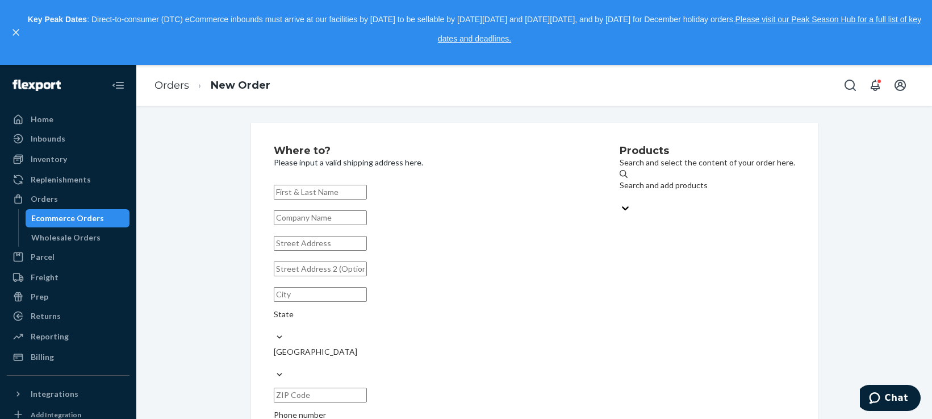
click at [683, 195] on div "Search and add products" at bounding box center [708, 191] width 176 height 23
click at [621, 195] on input "Search and add products" at bounding box center [620, 196] width 1 height 11
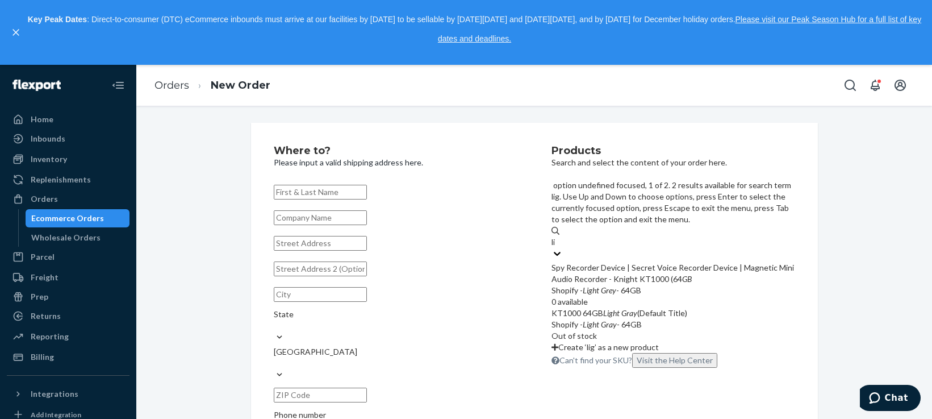
type input "l"
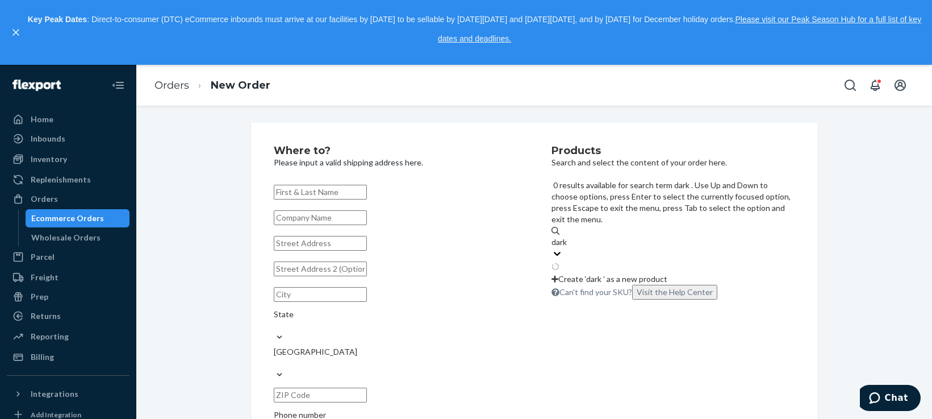
type input "dark g"
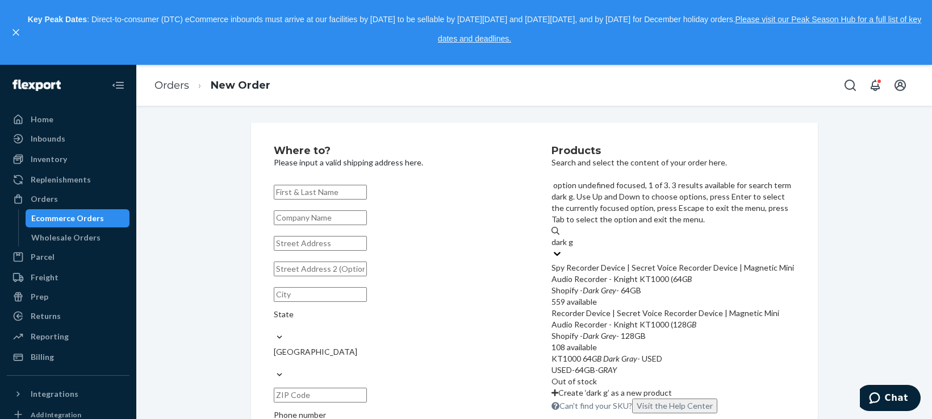
click at [714, 262] on div "Spy Recorder Device | Secret Voice Recorder Device | Magnetic Mini Audio Record…" at bounding box center [674, 273] width 244 height 23
click at [574, 236] on input "dark g" at bounding box center [563, 241] width 23 height 11
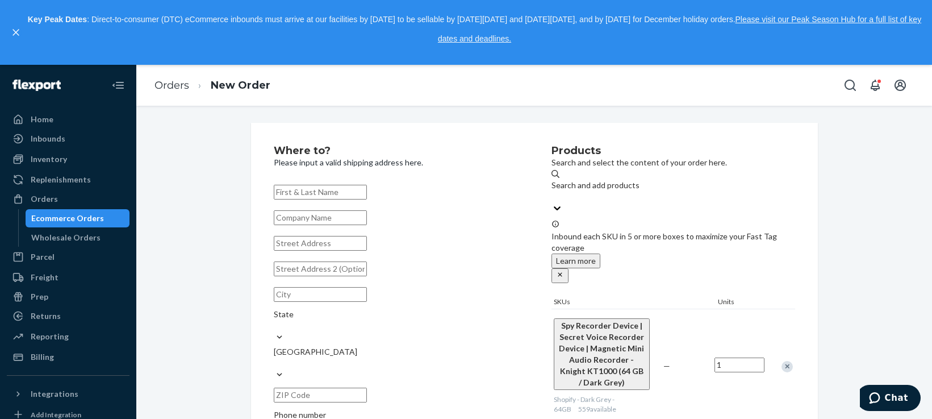
click at [343, 197] on input "text" at bounding box center [320, 192] width 93 height 15
paste input "[PERSON_NAME]"
type input "[PERSON_NAME]"
click at [312, 251] on input "text" at bounding box center [320, 243] width 93 height 15
paste input "[STREET_ADDRESS]"
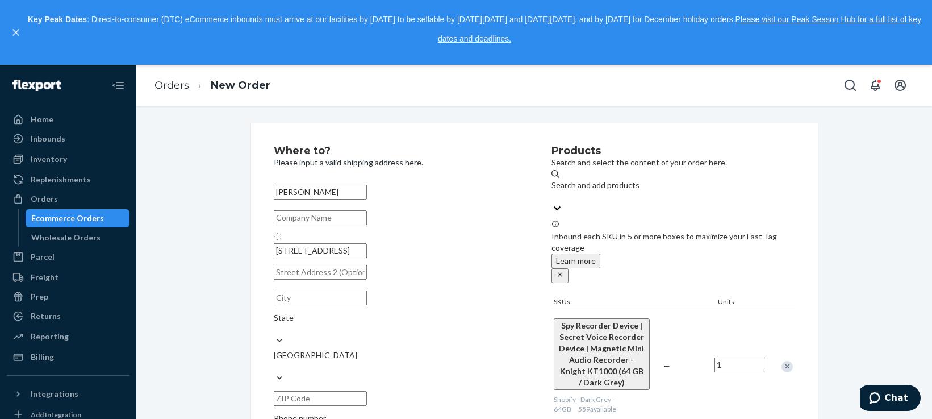
click at [222, 215] on div "Where to? Please input a valid shipping address here. [PERSON_NAME] [STREET_ADD…" at bounding box center [534, 310] width 779 height 375
type input "884 LA-3074"
type input "[GEOGRAPHIC_DATA]"
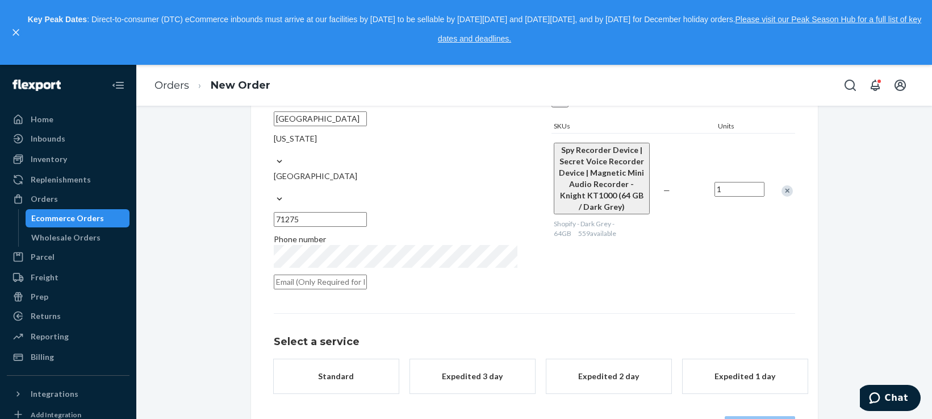
scroll to position [189, 0]
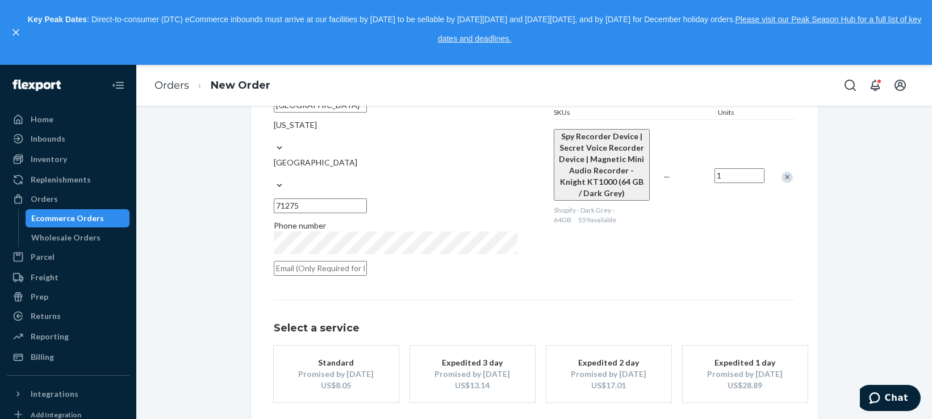
click at [367, 198] on input "71275" at bounding box center [320, 205] width 93 height 15
paste input "-3342"
type input "71275-3342"
click at [352, 368] on div "Promised by [DATE]" at bounding box center [336, 373] width 91 height 11
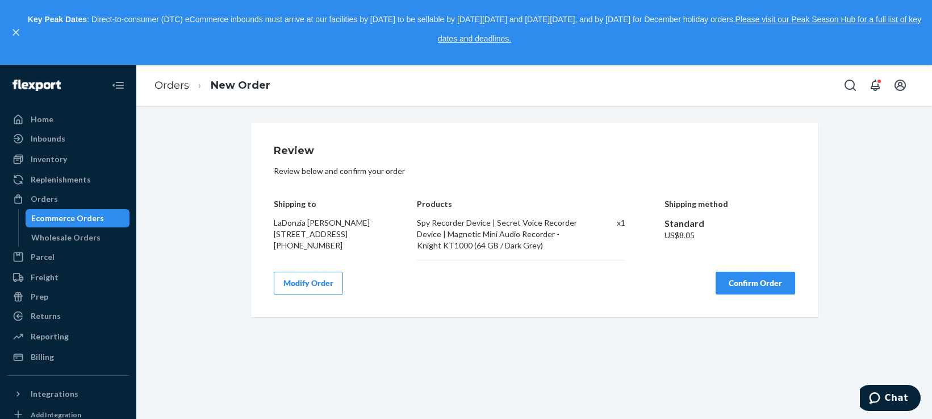
scroll to position [0, 0]
click at [333, 293] on button "Modify Order" at bounding box center [308, 283] width 69 height 23
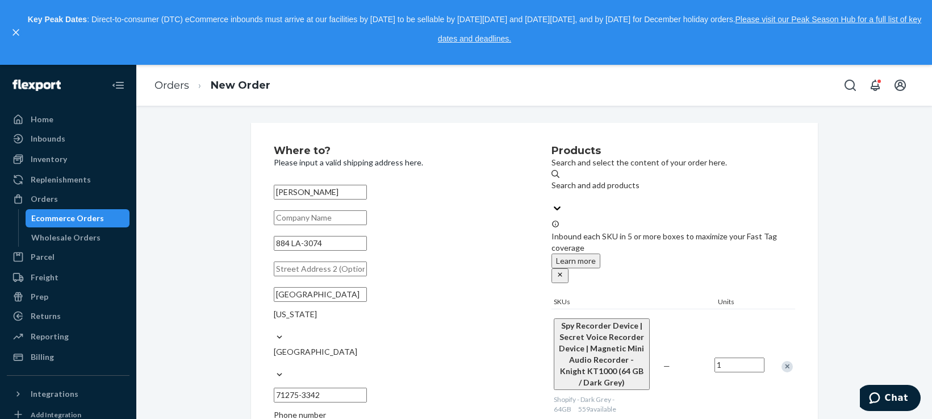
drag, startPoint x: 373, startPoint y: 253, endPoint x: 252, endPoint y: 239, distance: 121.9
click at [253, 239] on div "Where to? Please input a valid shipping address here. [PERSON_NAME] [STREET_ADD…" at bounding box center [534, 391] width 567 height 537
paste input "Highway"
type input "[STREET_ADDRESS]"
click at [193, 224] on div "Where to? Please input a valid shipping address here. [PERSON_NAME] [STREET_ADD…" at bounding box center [534, 391] width 779 height 537
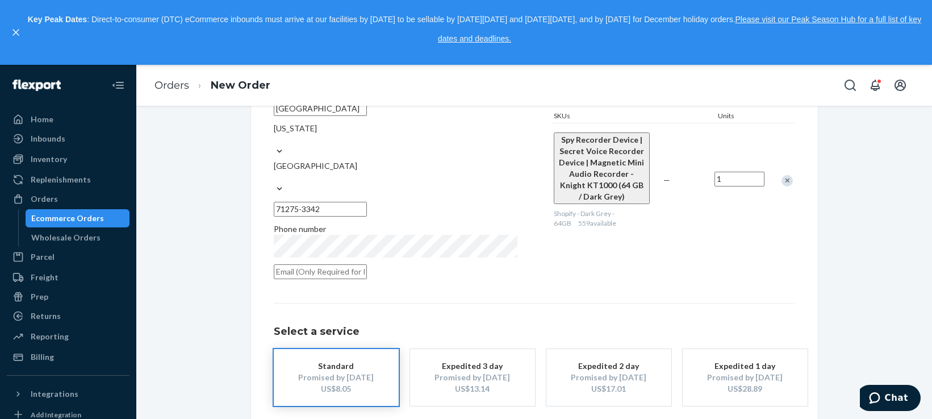
scroll to position [189, 0]
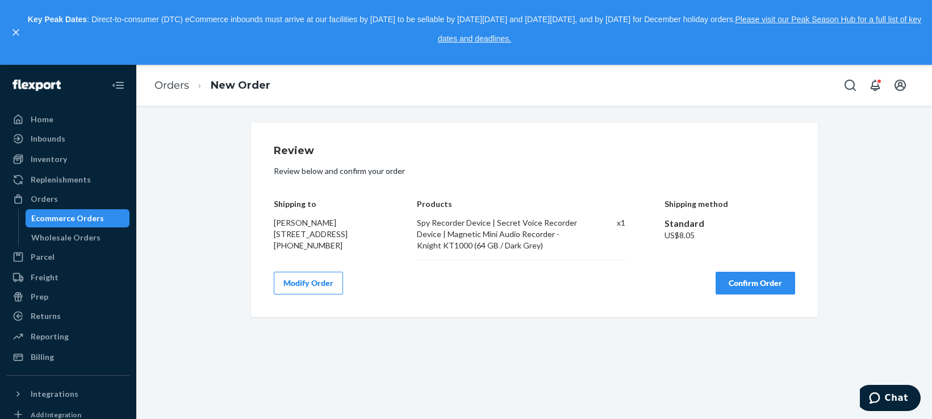
scroll to position [0, 0]
click at [739, 287] on button "Confirm Order" at bounding box center [756, 283] width 80 height 23
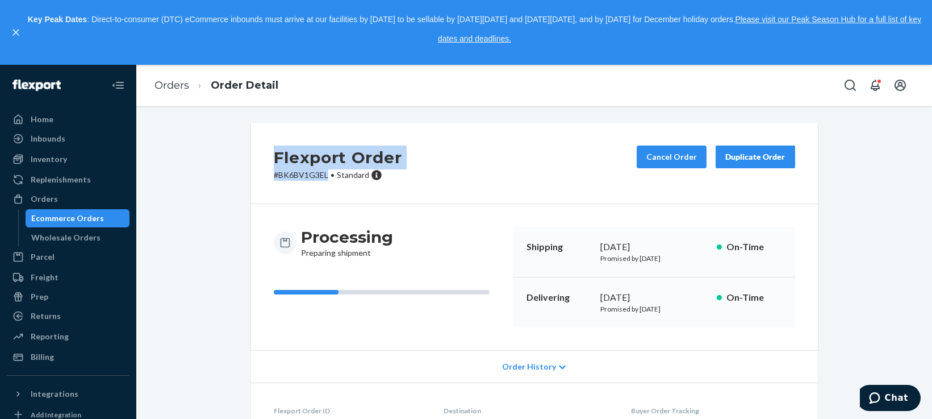
drag, startPoint x: 272, startPoint y: 154, endPoint x: 309, endPoint y: 162, distance: 38.5
click at [323, 176] on div "Flexport Order # BK6BV1G3EL • Standard" at bounding box center [338, 162] width 128 height 35
copy div "Flexport Order # BK6BV1G3EL"
click at [861, 185] on div "Flexport Order # BK6BV1G3EL • Standard Cancel Order Duplicate Order Processing …" at bounding box center [534, 343] width 779 height 441
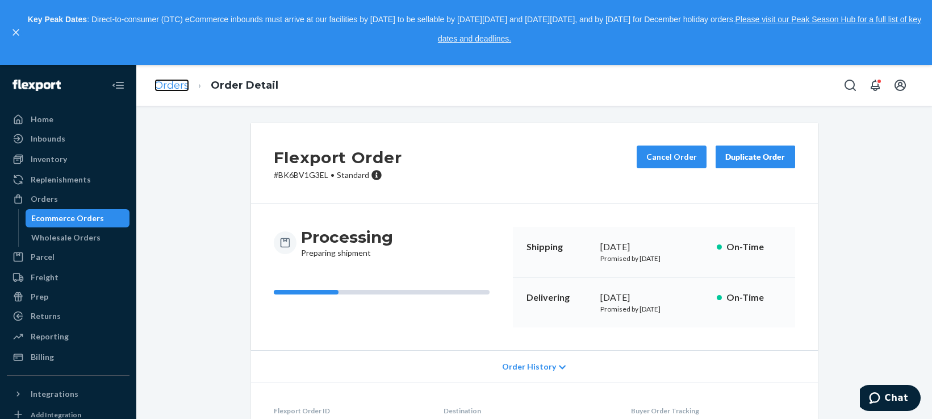
click at [173, 86] on link "Orders" at bounding box center [172, 85] width 35 height 12
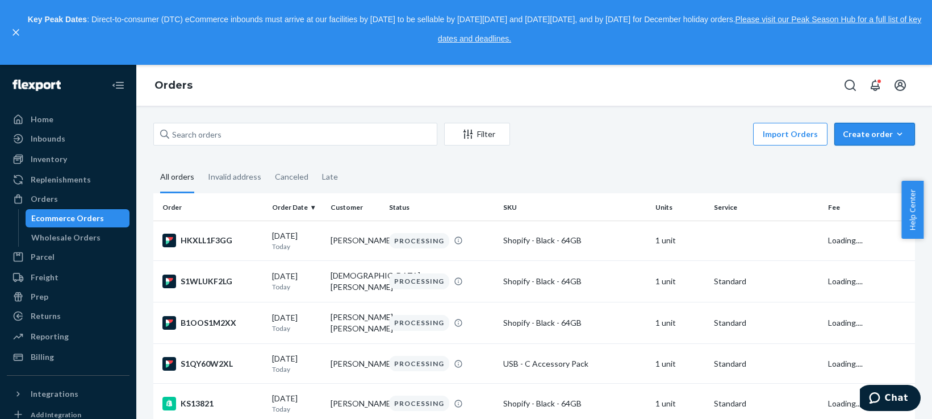
click at [864, 73] on div "Orders" at bounding box center [534, 85] width 796 height 41
click at [873, 131] on div "Create order" at bounding box center [875, 133] width 64 height 11
click at [859, 161] on span "Ecommerce order" at bounding box center [882, 162] width 70 height 8
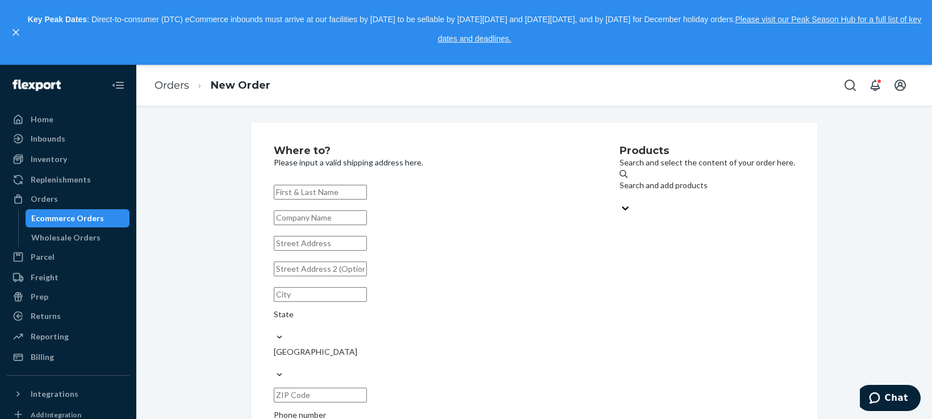
click at [630, 129] on div "Where to? Please input a valid shipping address here. State United States Phone…" at bounding box center [534, 309] width 567 height 372
click at [652, 187] on div "Search and add products" at bounding box center [708, 185] width 176 height 11
click at [621, 191] on input "Search and add products" at bounding box center [620, 196] width 1 height 11
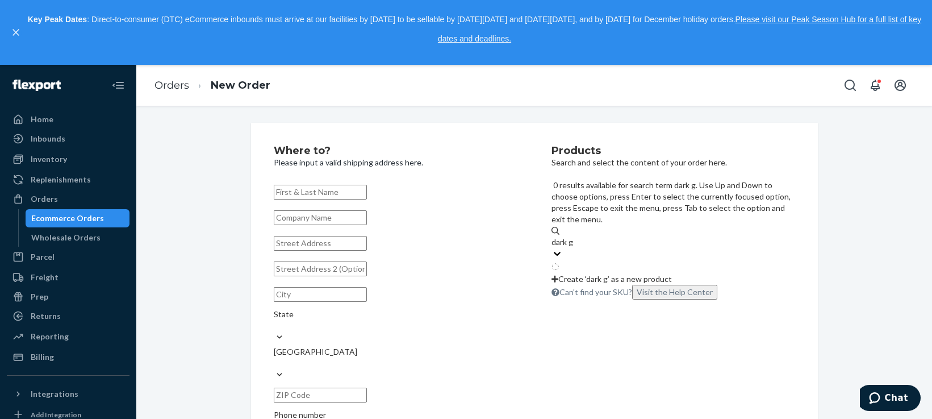
type input "dark gr"
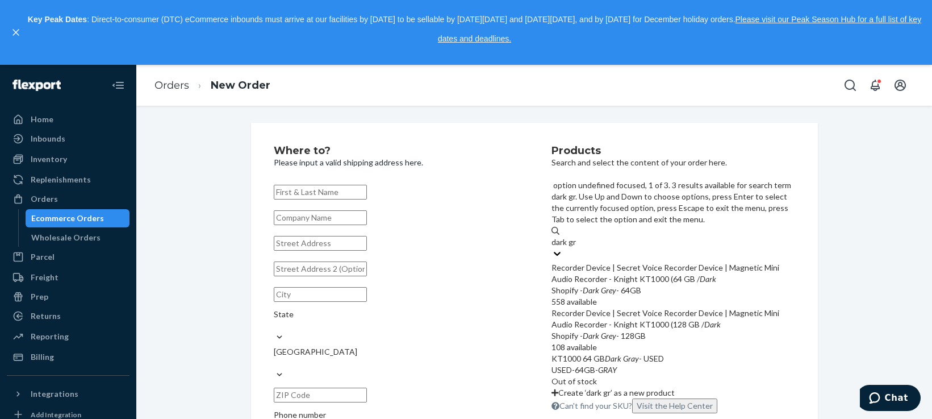
click at [667, 262] on div "Recorder Device | Secret Voice Recorder Device | Magnetic Mini Audio Recorder -…" at bounding box center [674, 273] width 244 height 23
click at [577, 236] on input "dark gr" at bounding box center [565, 241] width 26 height 11
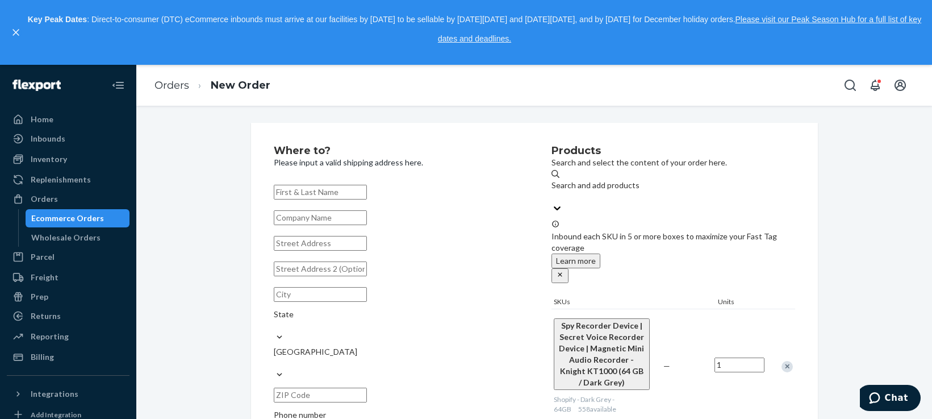
drag, startPoint x: 315, startPoint y: 194, endPoint x: 333, endPoint y: 202, distance: 19.6
click at [316, 194] on input "text" at bounding box center [320, 192] width 93 height 15
paste input "[PERSON_NAME]"
type input "[PERSON_NAME]"
click at [339, 250] on input "text" at bounding box center [320, 243] width 93 height 15
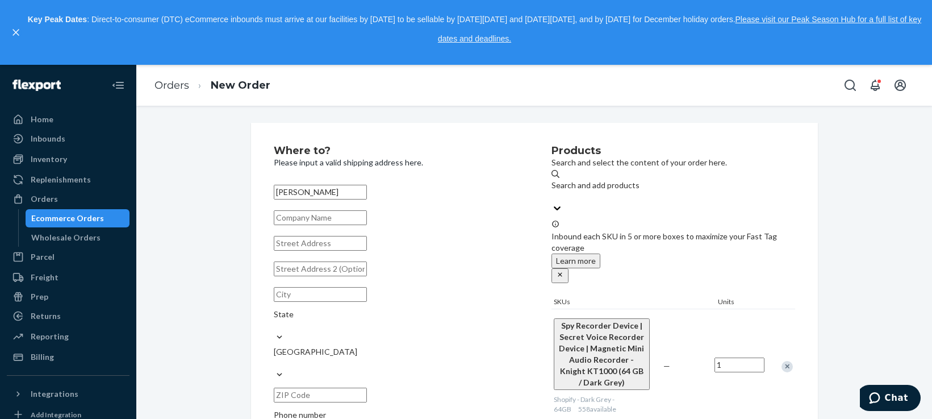
paste input "[STREET_ADDRESS]"
type input "[STREET_ADDRESS]"
type input "[PERSON_NAME]"
type input "01843"
click at [214, 238] on div "Where to? Please input a valid shipping address here. [PERSON_NAME] [STREET_ADD…" at bounding box center [534, 380] width 779 height 514
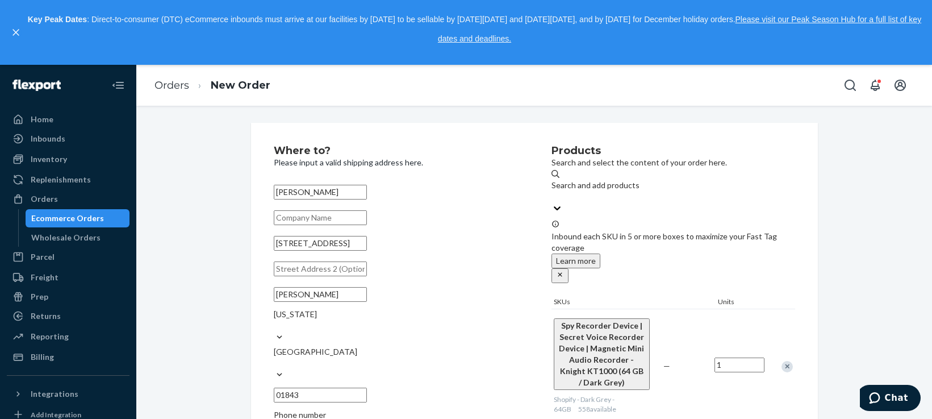
scroll to position [95, 0]
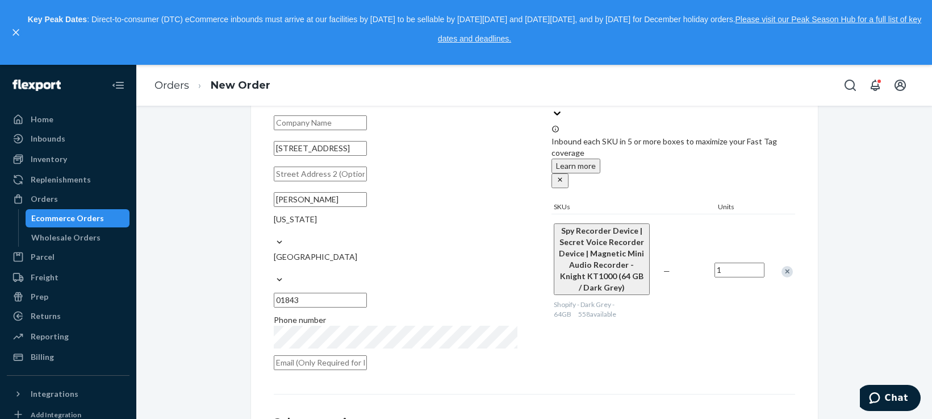
click at [282, 181] on input "text" at bounding box center [320, 173] width 93 height 15
paste input "HJ súper market"
type input "HJ súper market"
click at [367, 293] on input "01843" at bounding box center [320, 300] width 93 height 15
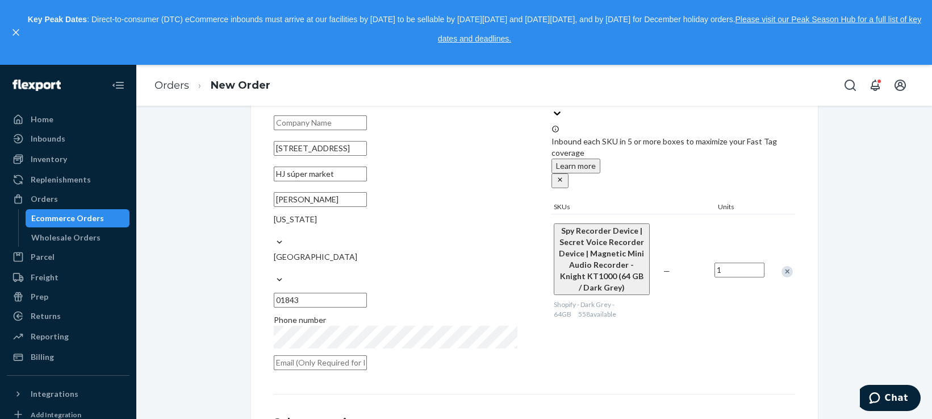
paste input "-1645"
type input "01843-1645"
click at [174, 219] on div "Where to? Please input a valid shipping address here. [PERSON_NAME] [STREET_ADD…" at bounding box center [534, 296] width 779 height 537
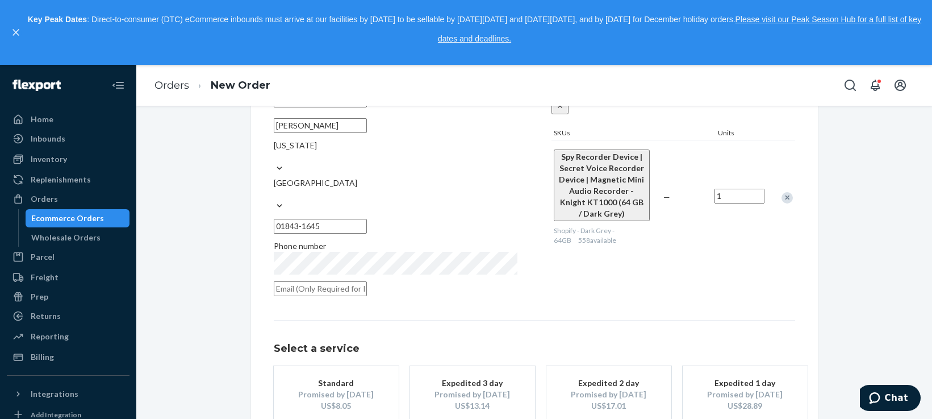
scroll to position [220, 0]
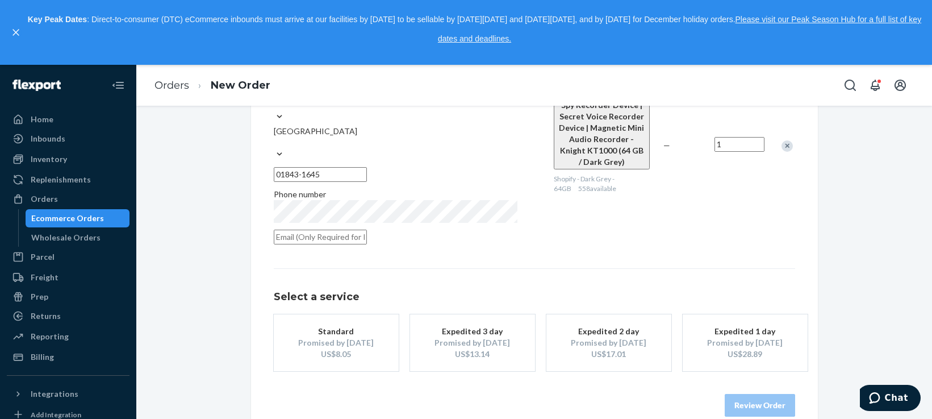
drag, startPoint x: 338, startPoint y: 312, endPoint x: 412, endPoint y: 327, distance: 75.4
click at [338, 326] on div "Standard" at bounding box center [336, 331] width 91 height 11
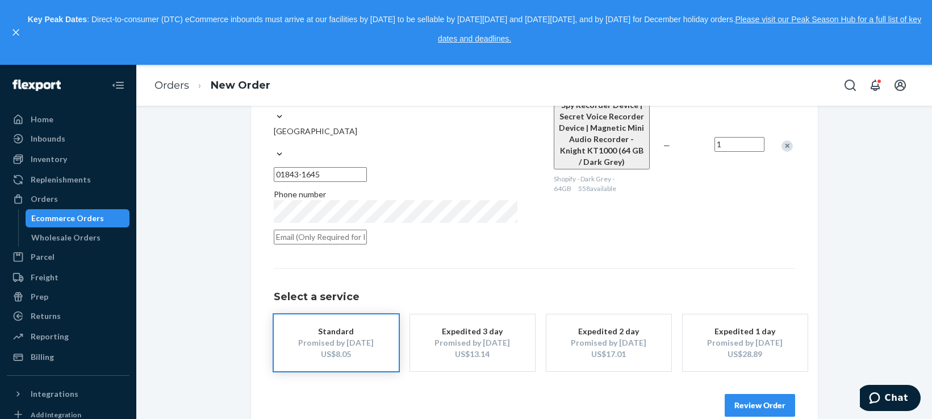
click at [744, 394] on button "Review Order" at bounding box center [760, 405] width 70 height 23
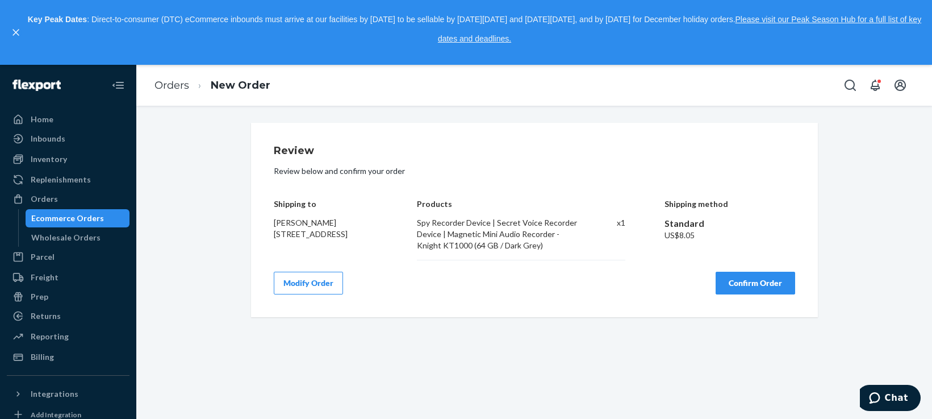
scroll to position [0, 0]
click at [744, 282] on button "Confirm Order" at bounding box center [756, 283] width 80 height 23
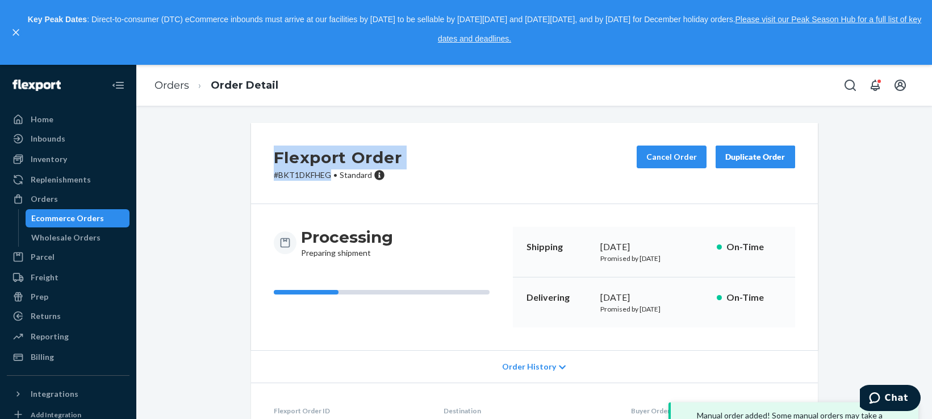
drag, startPoint x: 273, startPoint y: 159, endPoint x: 327, endPoint y: 174, distance: 56.5
click at [325, 175] on div "Flexport Order # BKT1DKFHEG • Standard" at bounding box center [338, 162] width 128 height 35
click at [168, 87] on link "Orders" at bounding box center [172, 85] width 35 height 12
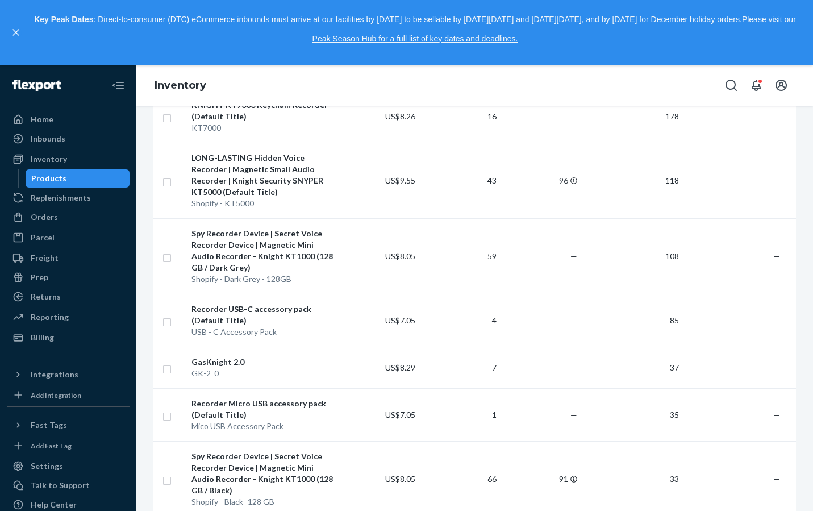
scroll to position [76, 0]
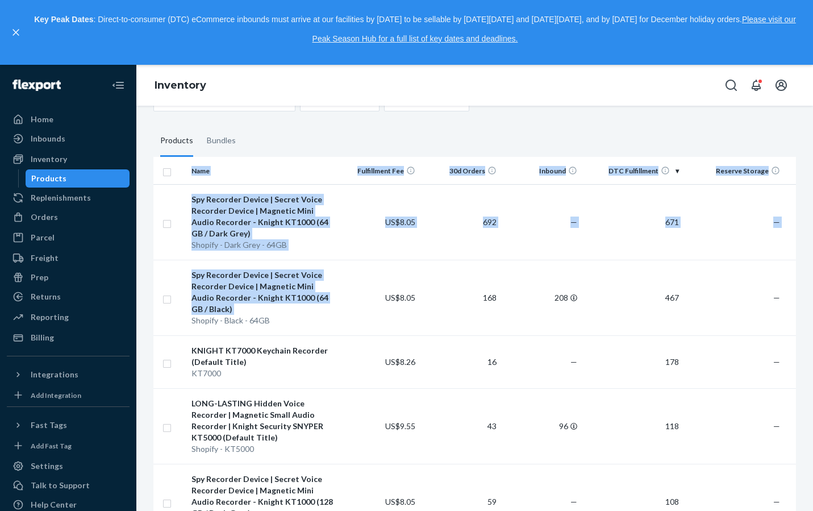
drag, startPoint x: 193, startPoint y: 323, endPoint x: 147, endPoint y: 321, distance: 45.5
